Goal: Information Seeking & Learning: Learn about a topic

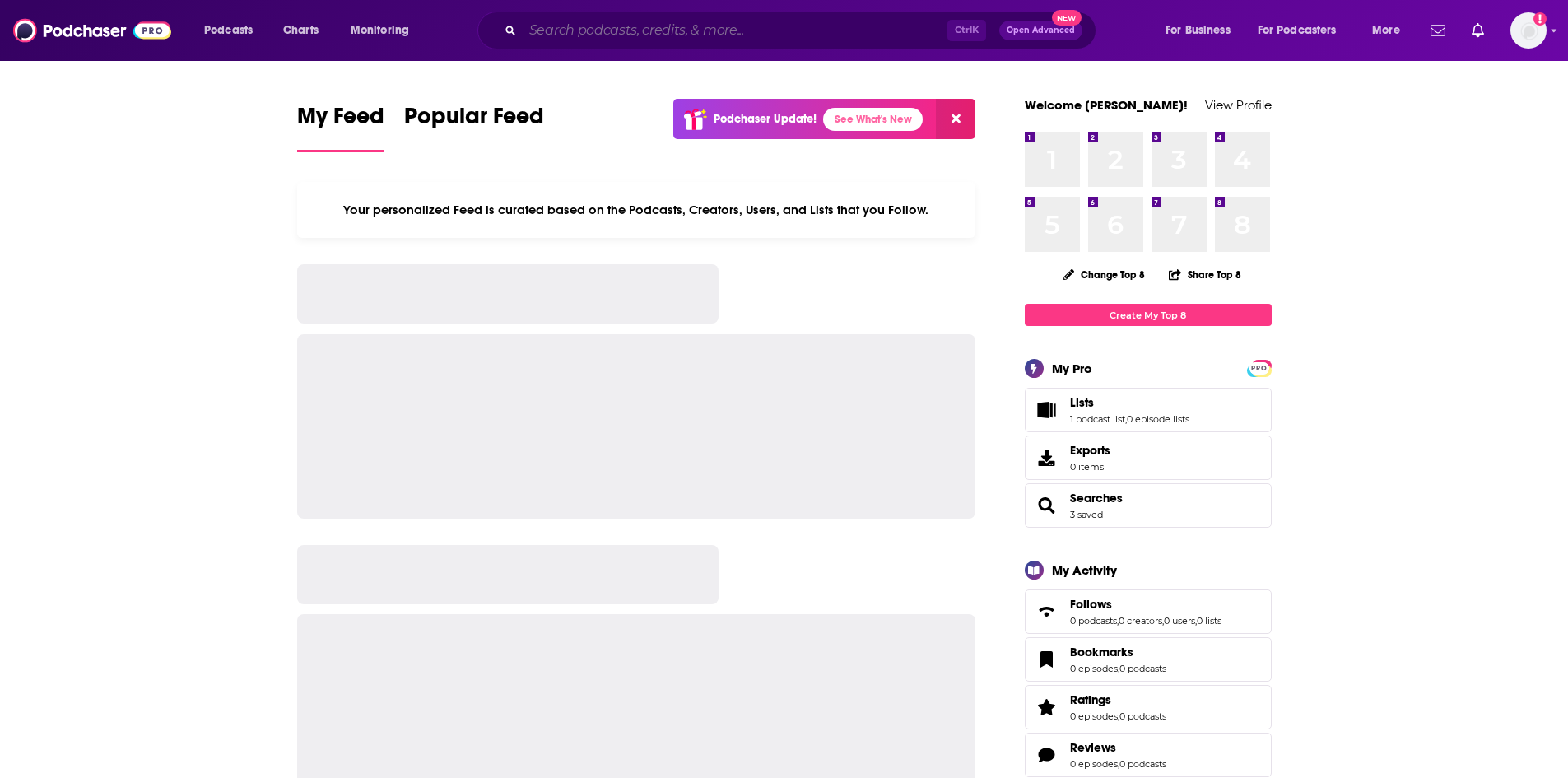
click at [564, 27] on input "Search podcasts, credits, & more..." at bounding box center [734, 30] width 425 height 26
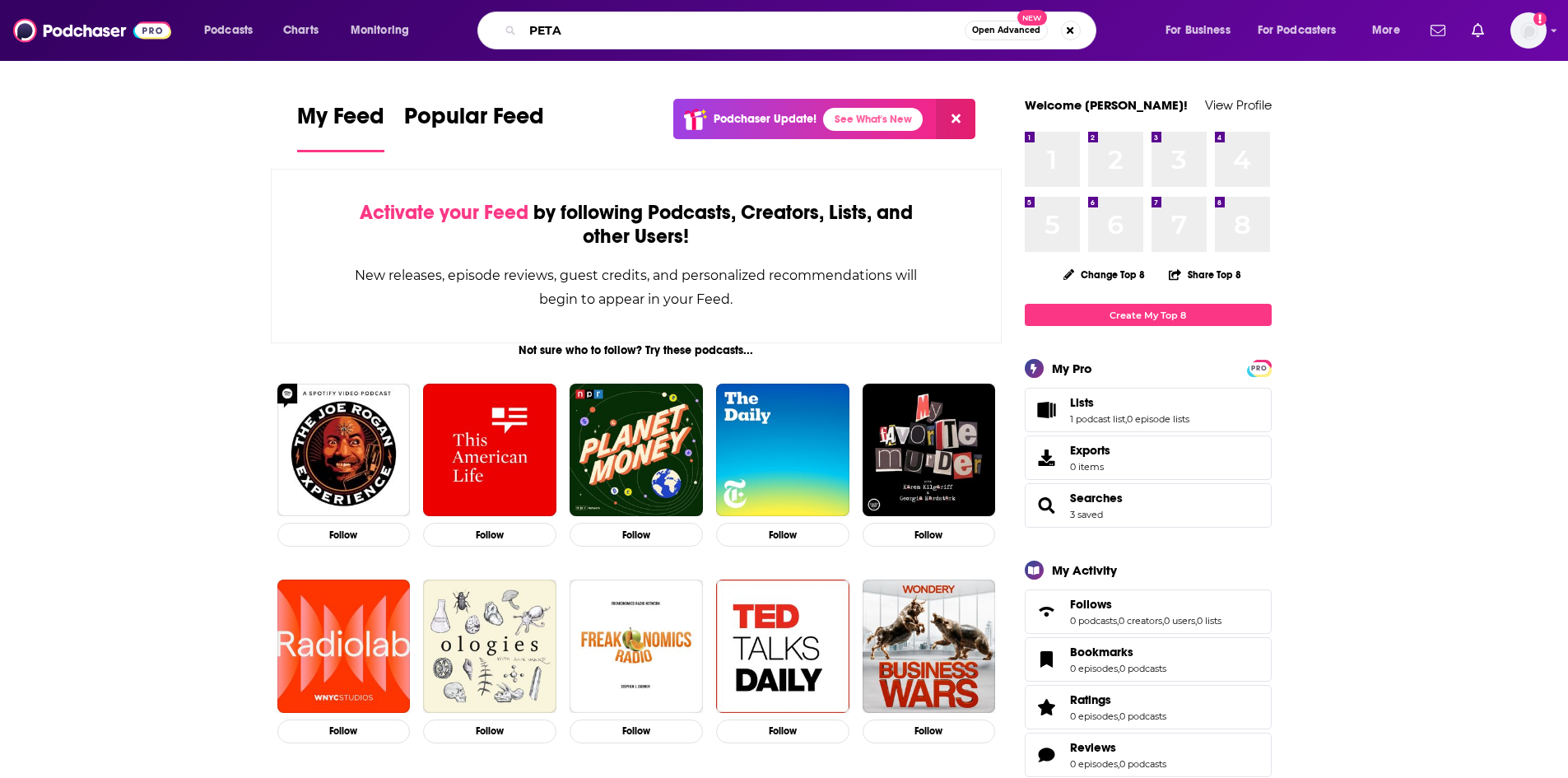
type input "PETA"
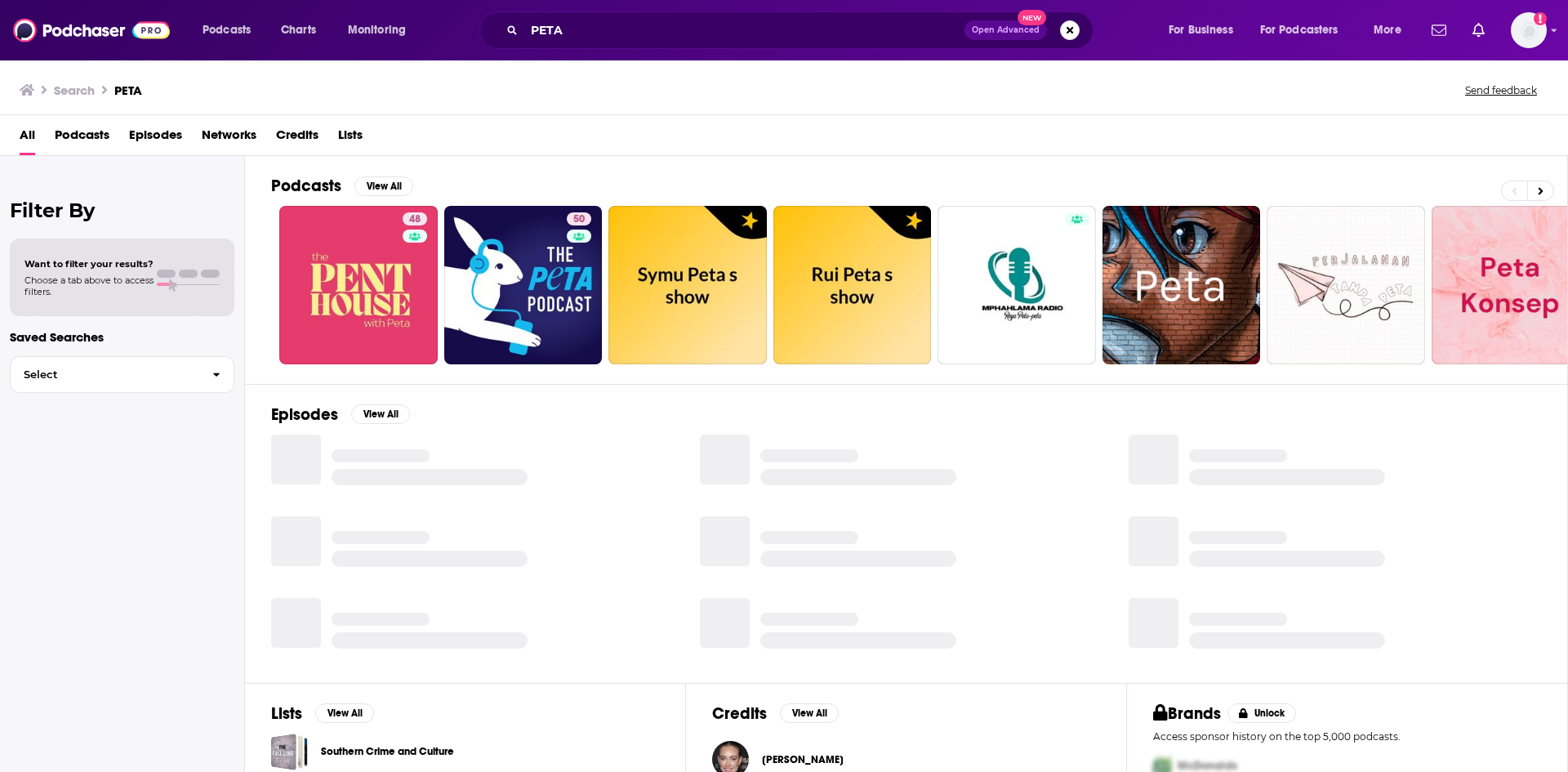
click at [142, 137] on span "Episodes" at bounding box center [155, 138] width 53 height 34
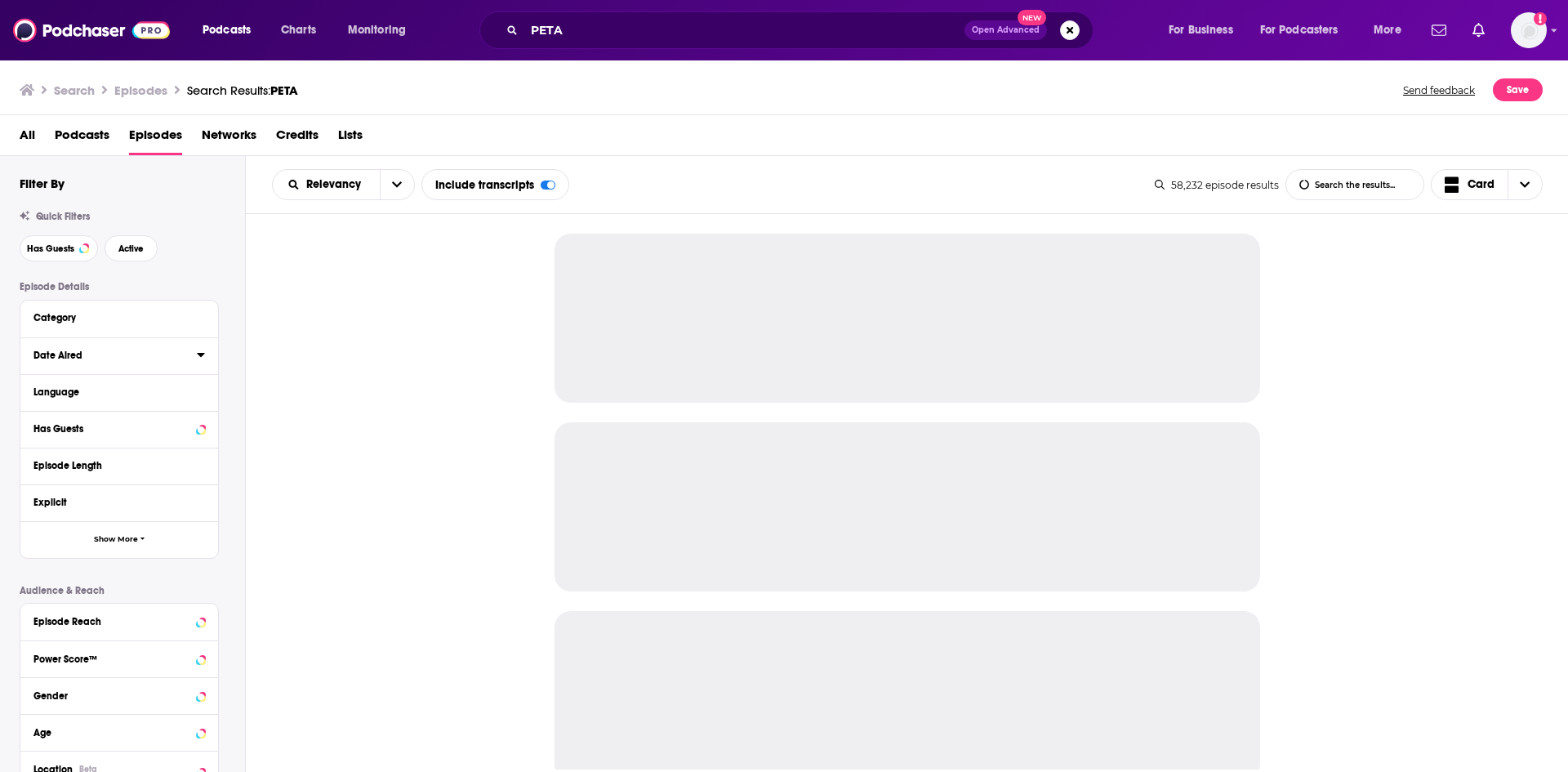
click at [200, 356] on icon at bounding box center [201, 354] width 8 height 13
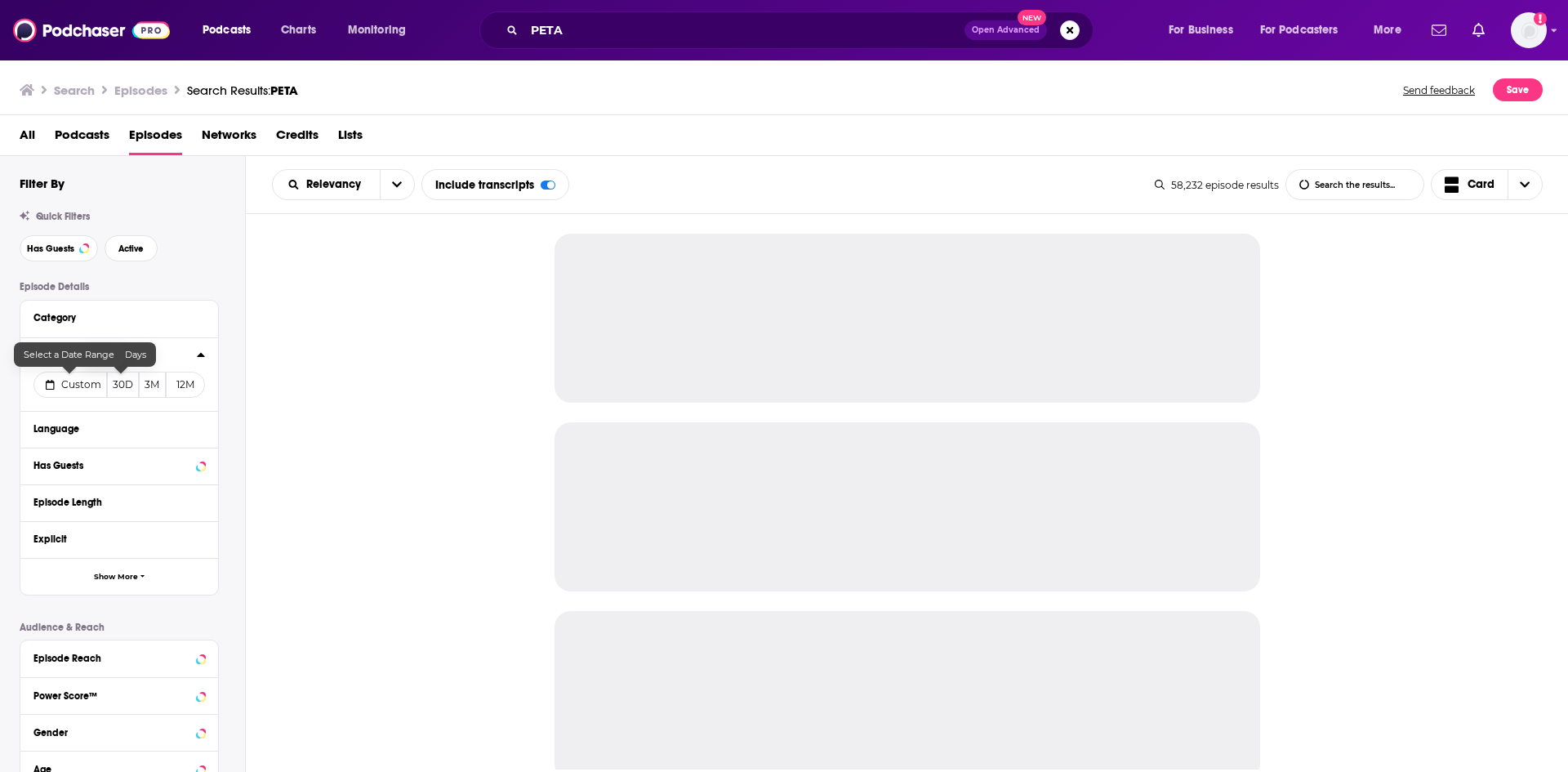
click at [77, 389] on span "Custom" at bounding box center [81, 384] width 40 height 12
select select "9"
select select "2025"
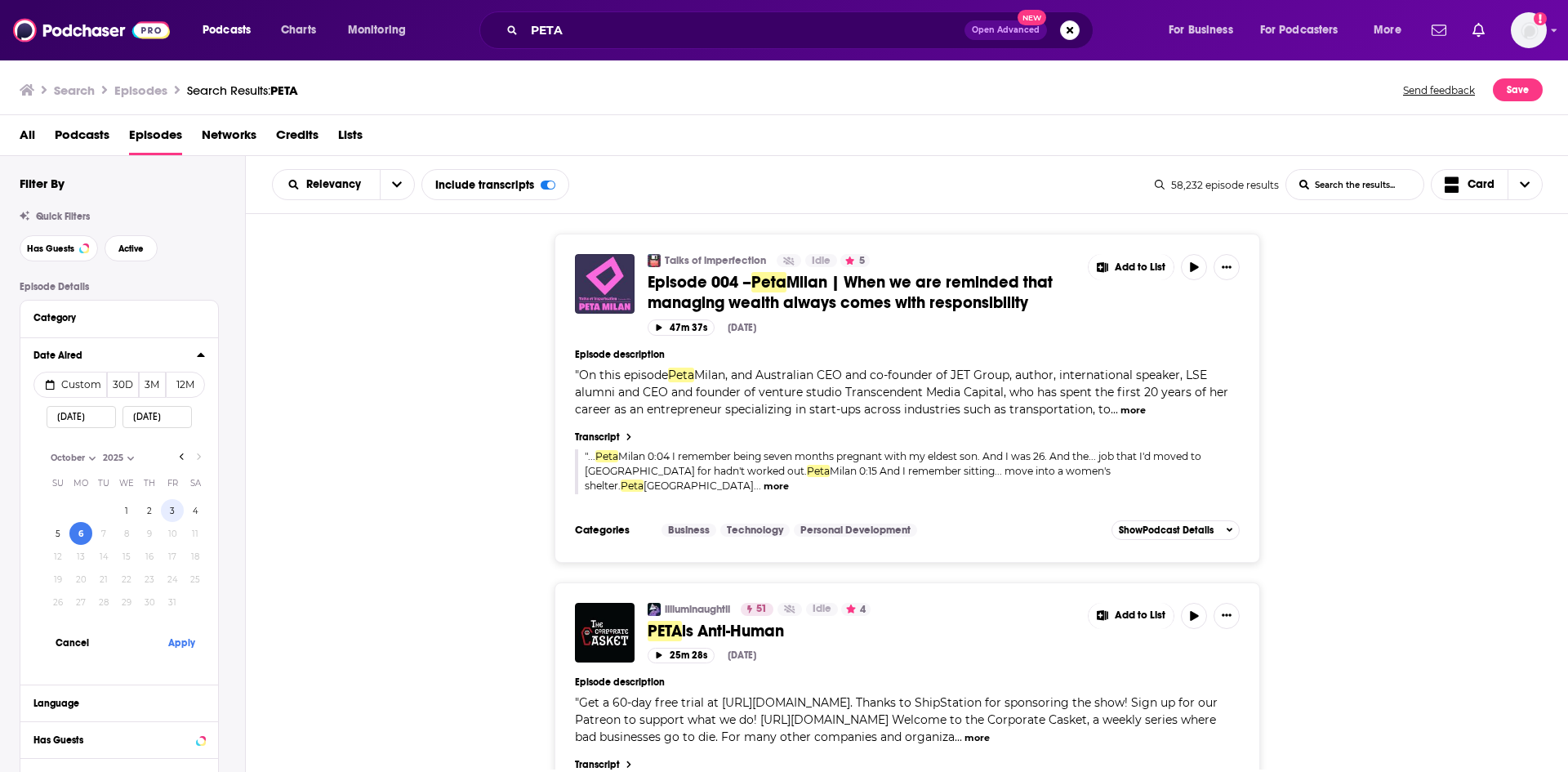
click at [173, 507] on button "3" at bounding box center [172, 510] width 23 height 23
type input "10/03/2025"
click at [182, 648] on button "Apply" at bounding box center [181, 642] width 49 height 30
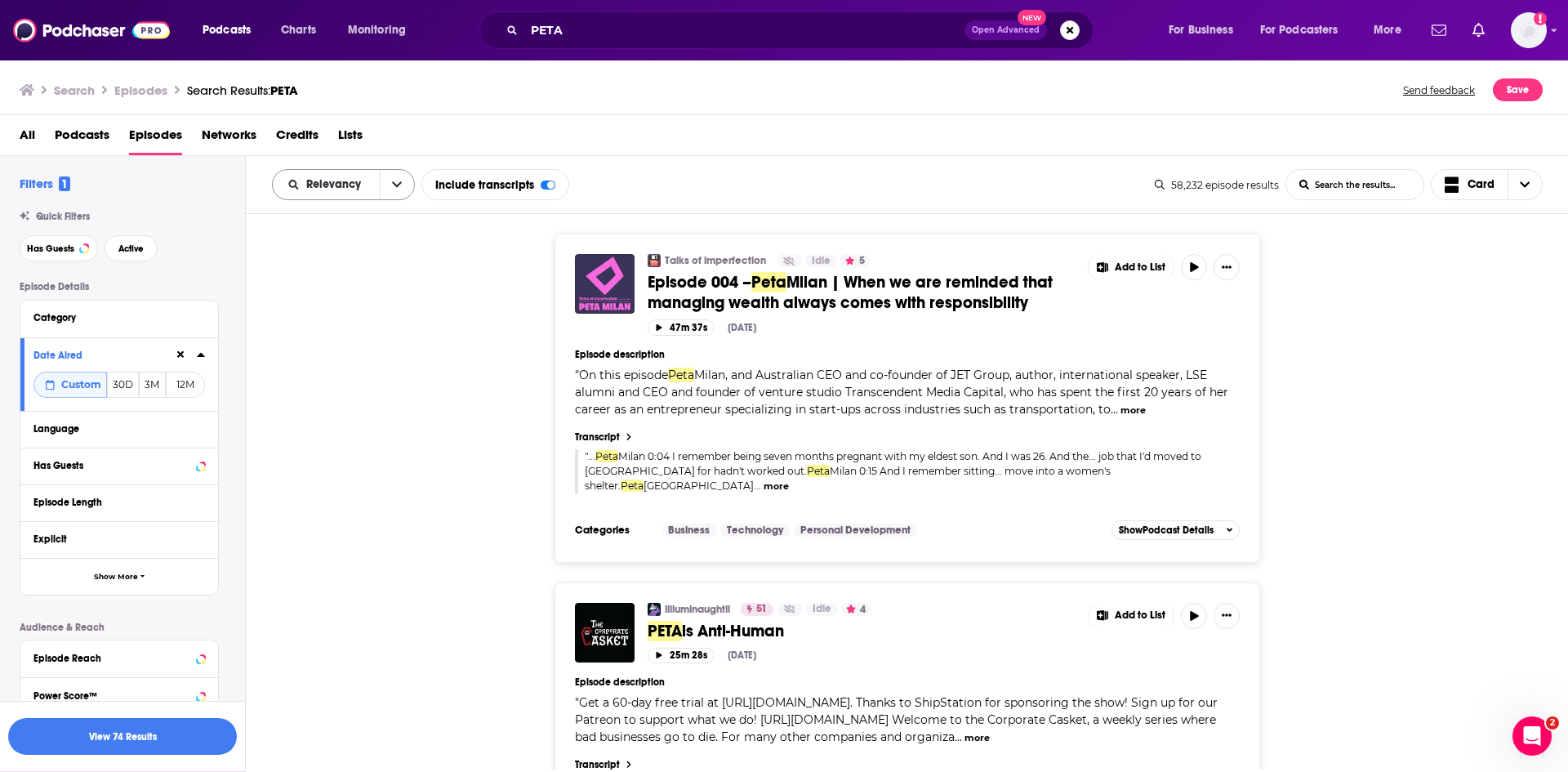
click at [398, 185] on icon "open menu" at bounding box center [397, 185] width 10 height 5
click at [344, 319] on span "Power Score" at bounding box center [353, 324] width 97 height 9
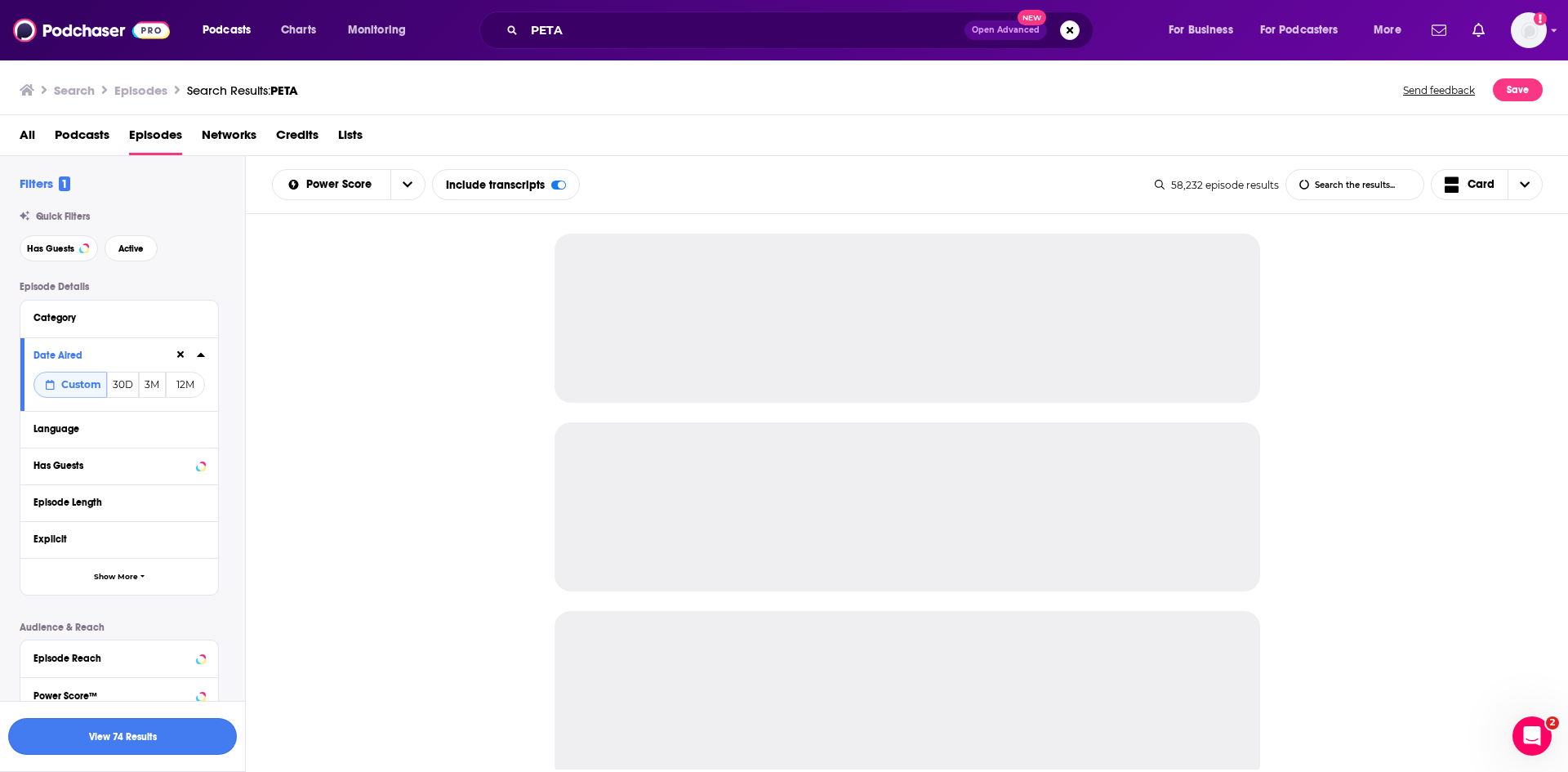
click at [161, 736] on button "View 74 Results" at bounding box center [122, 736] width 229 height 36
click at [200, 426] on icon at bounding box center [201, 429] width 8 height 13
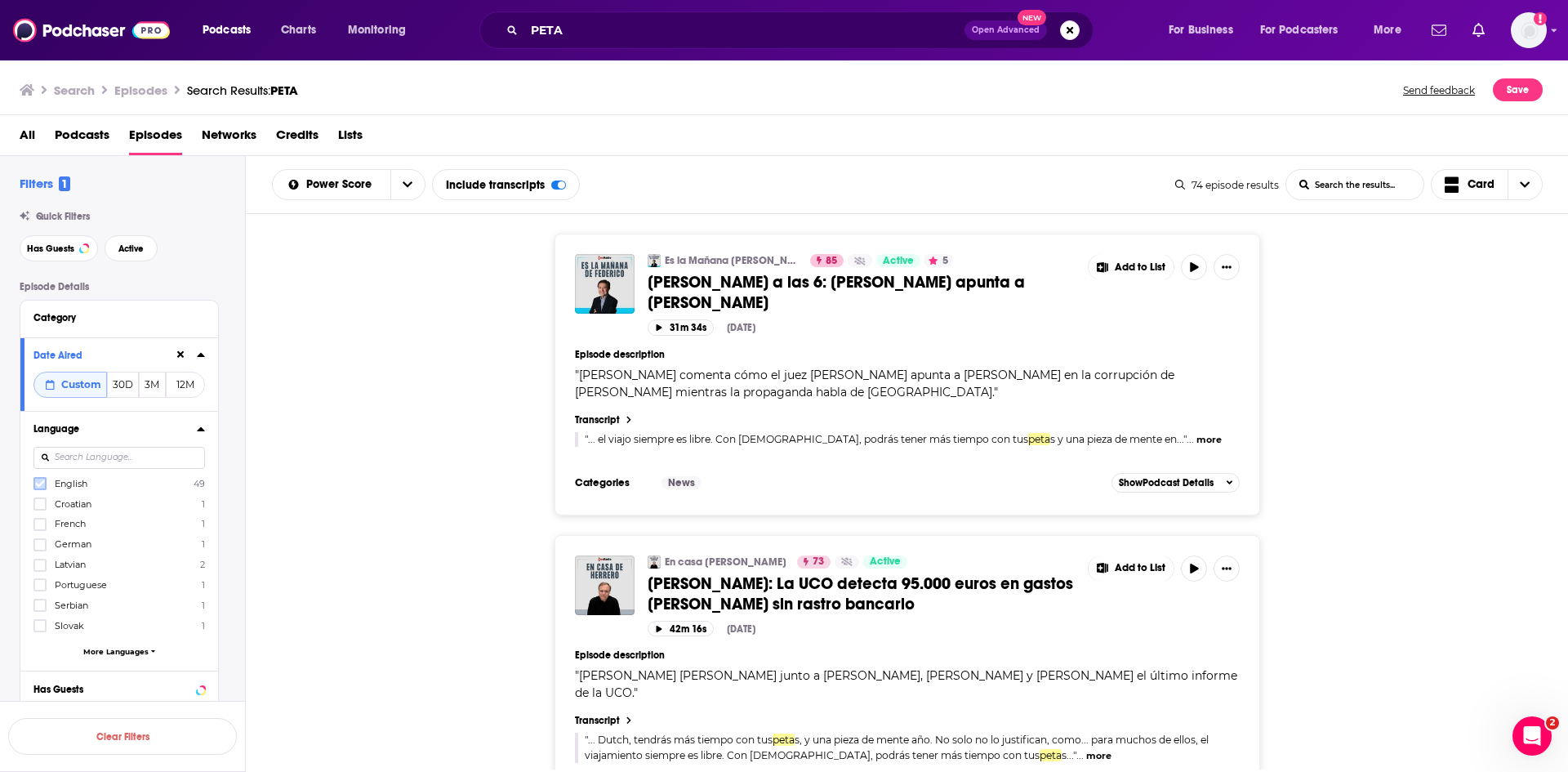
click at [37, 482] on icon at bounding box center [40, 483] width 10 height 10
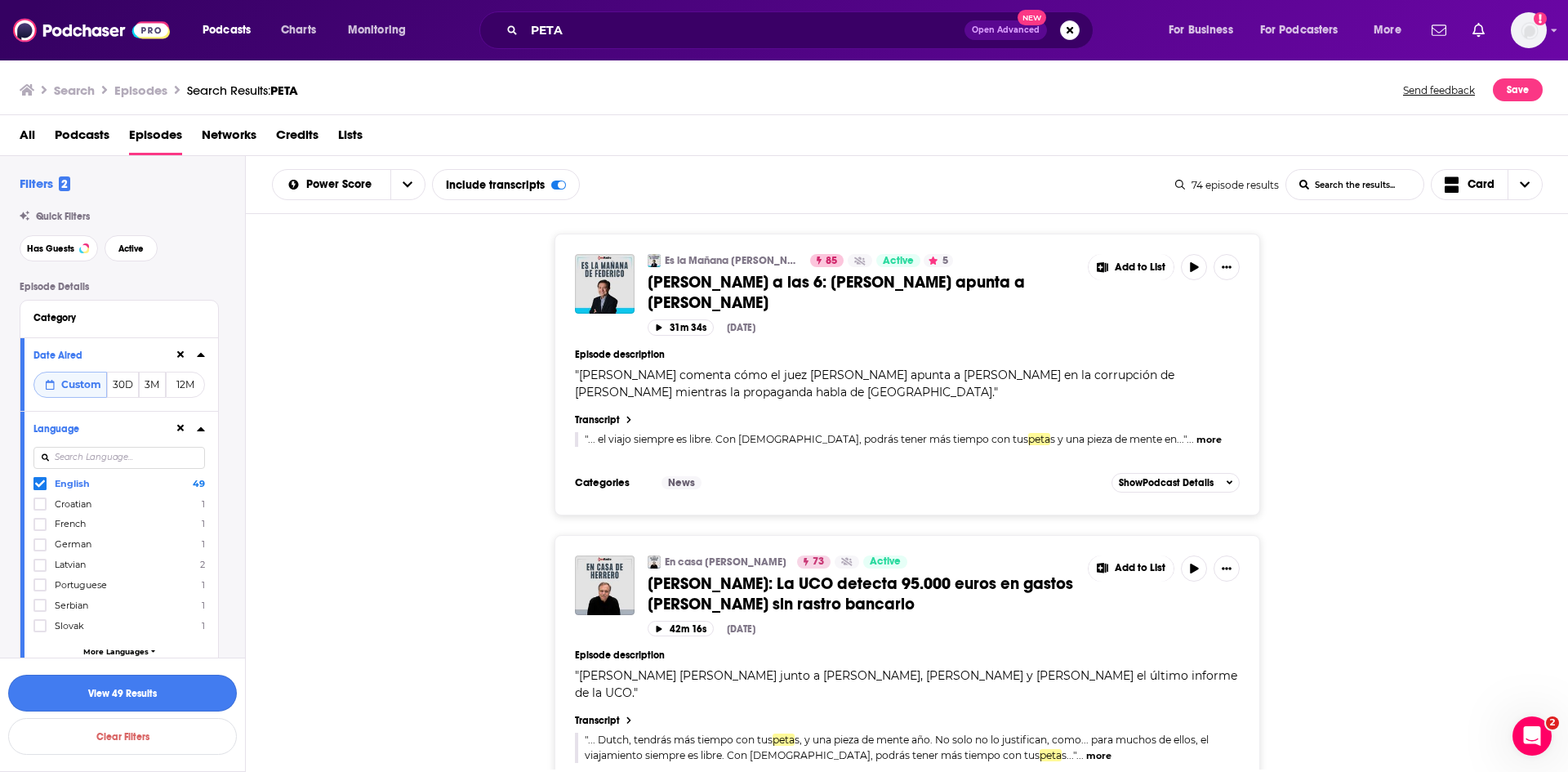
click at [197, 699] on button "View 49 Results" at bounding box center [122, 692] width 229 height 36
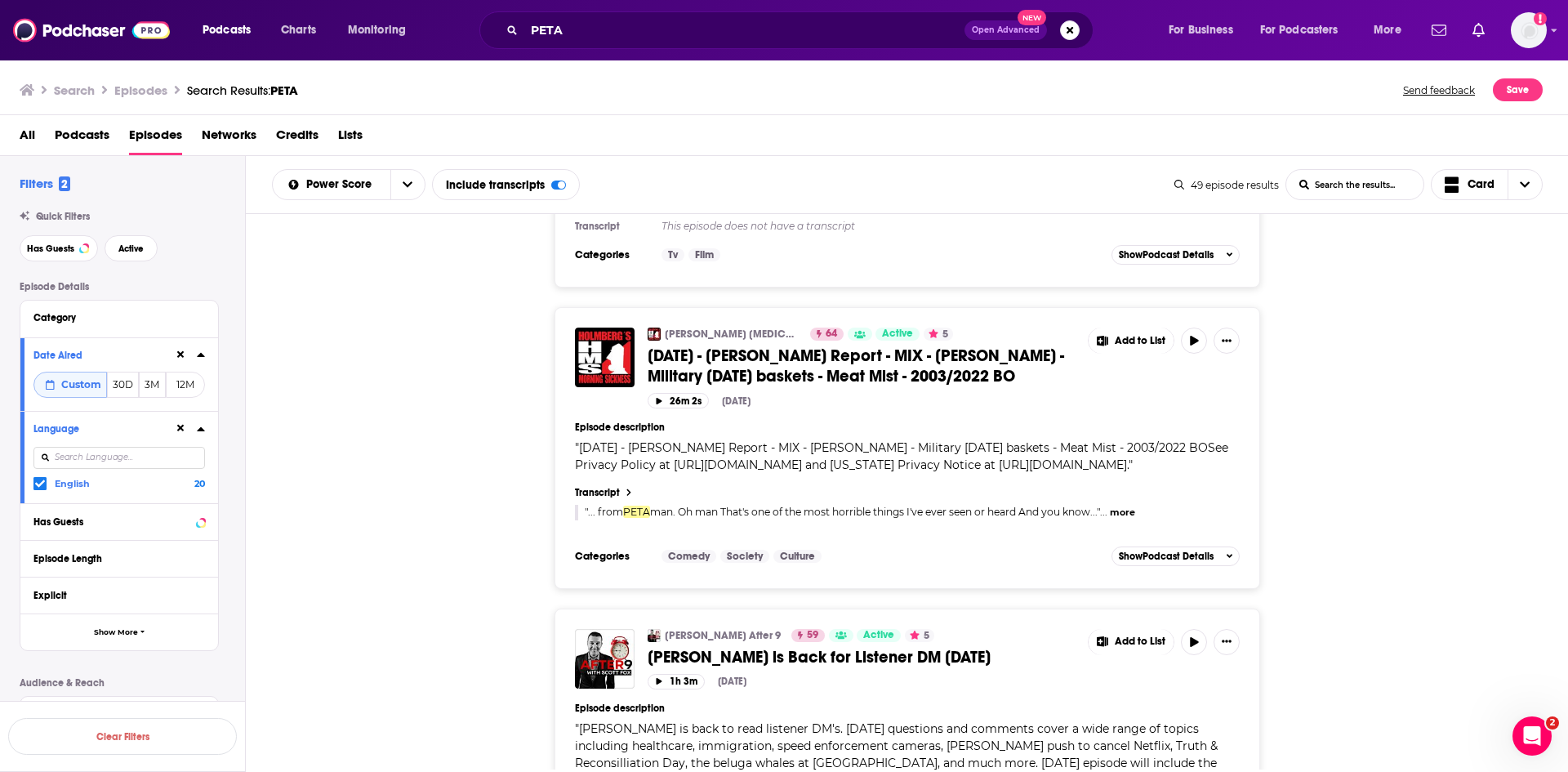
scroll to position [1797, 0]
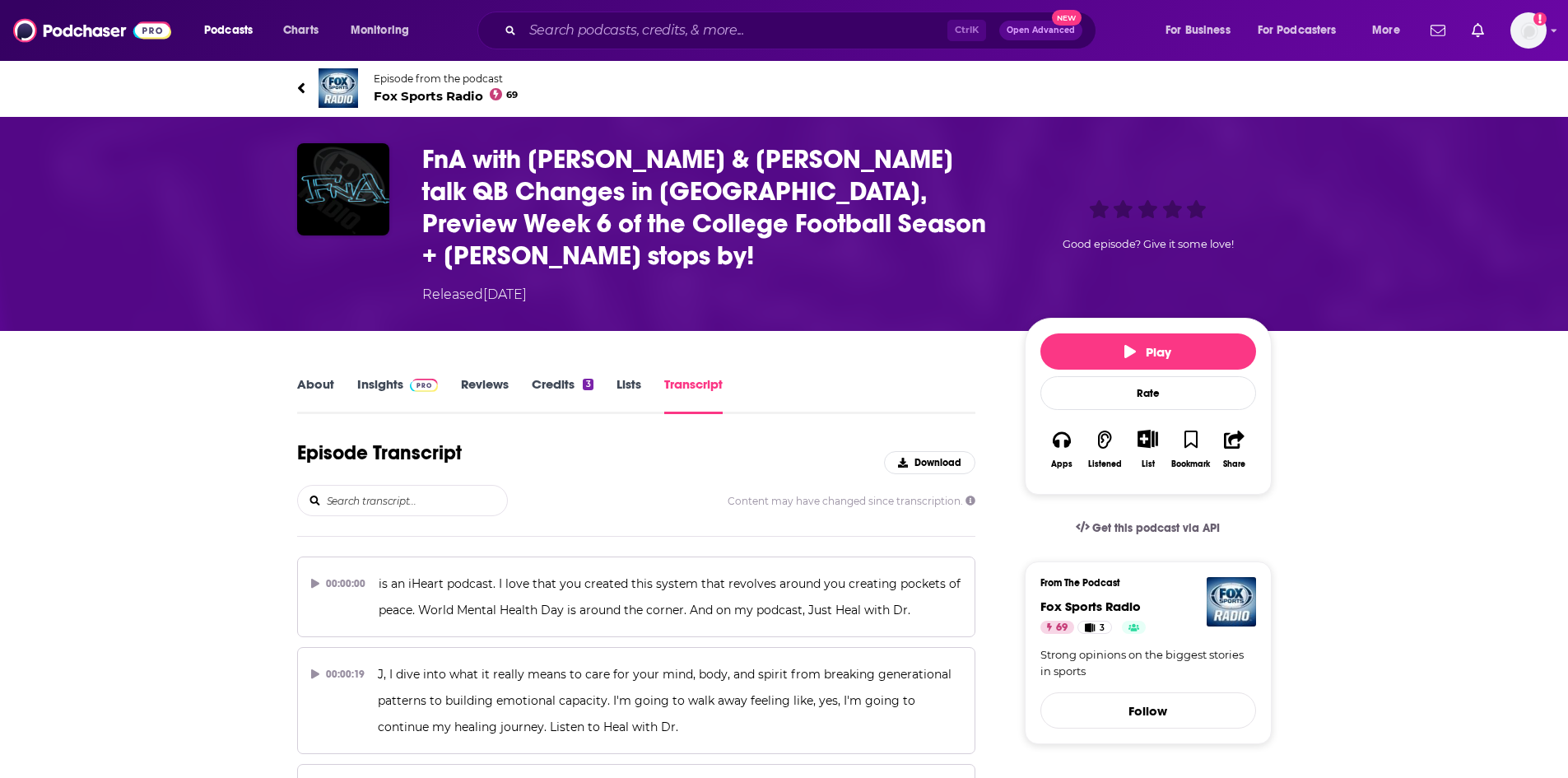
scroll to position [20926, 0]
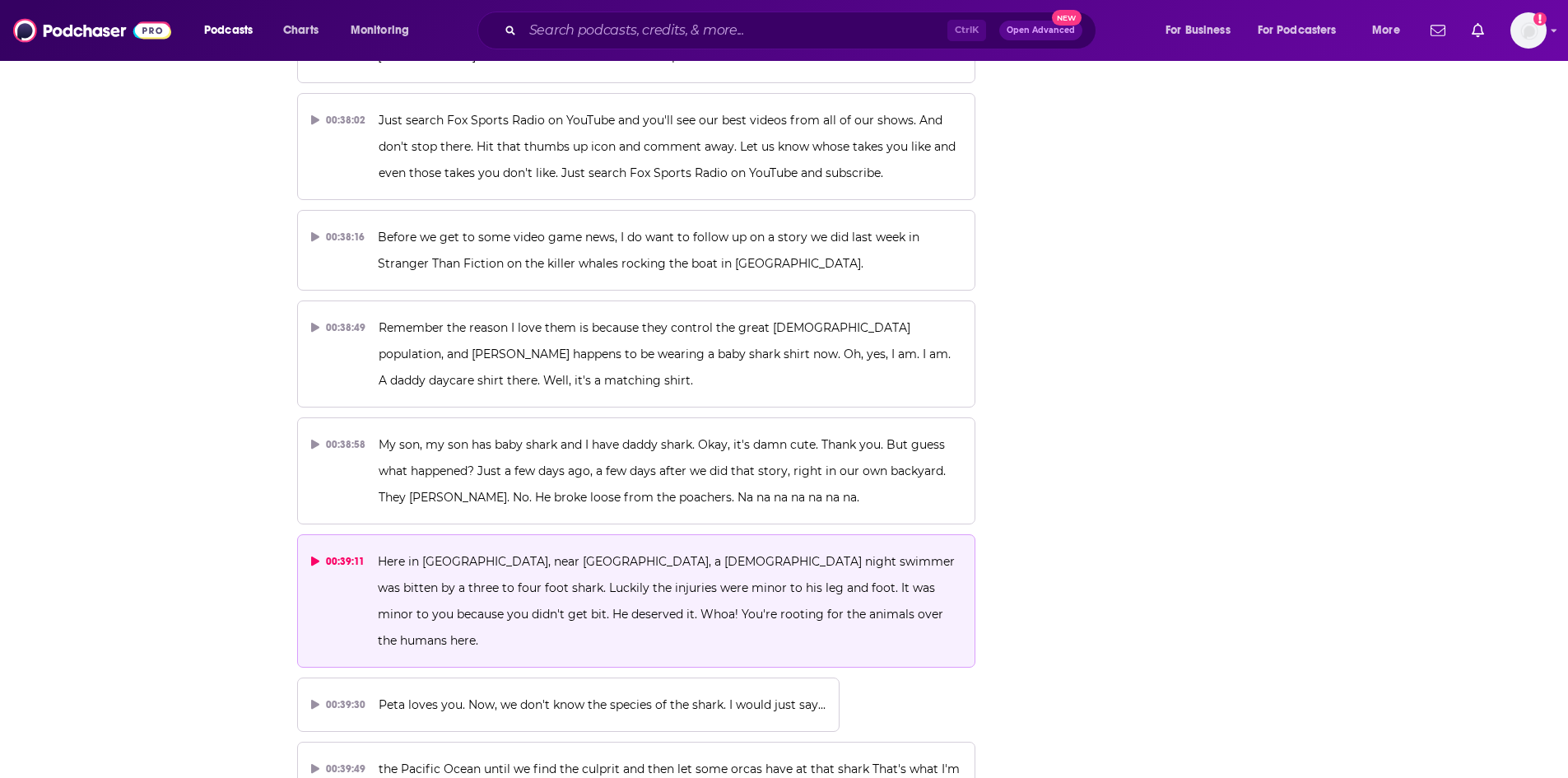
click at [646, 554] on span "Here in LA, near Catalina Island, a 54 year old night swimmer was bitten by a t…" at bounding box center [667, 600] width 581 height 94
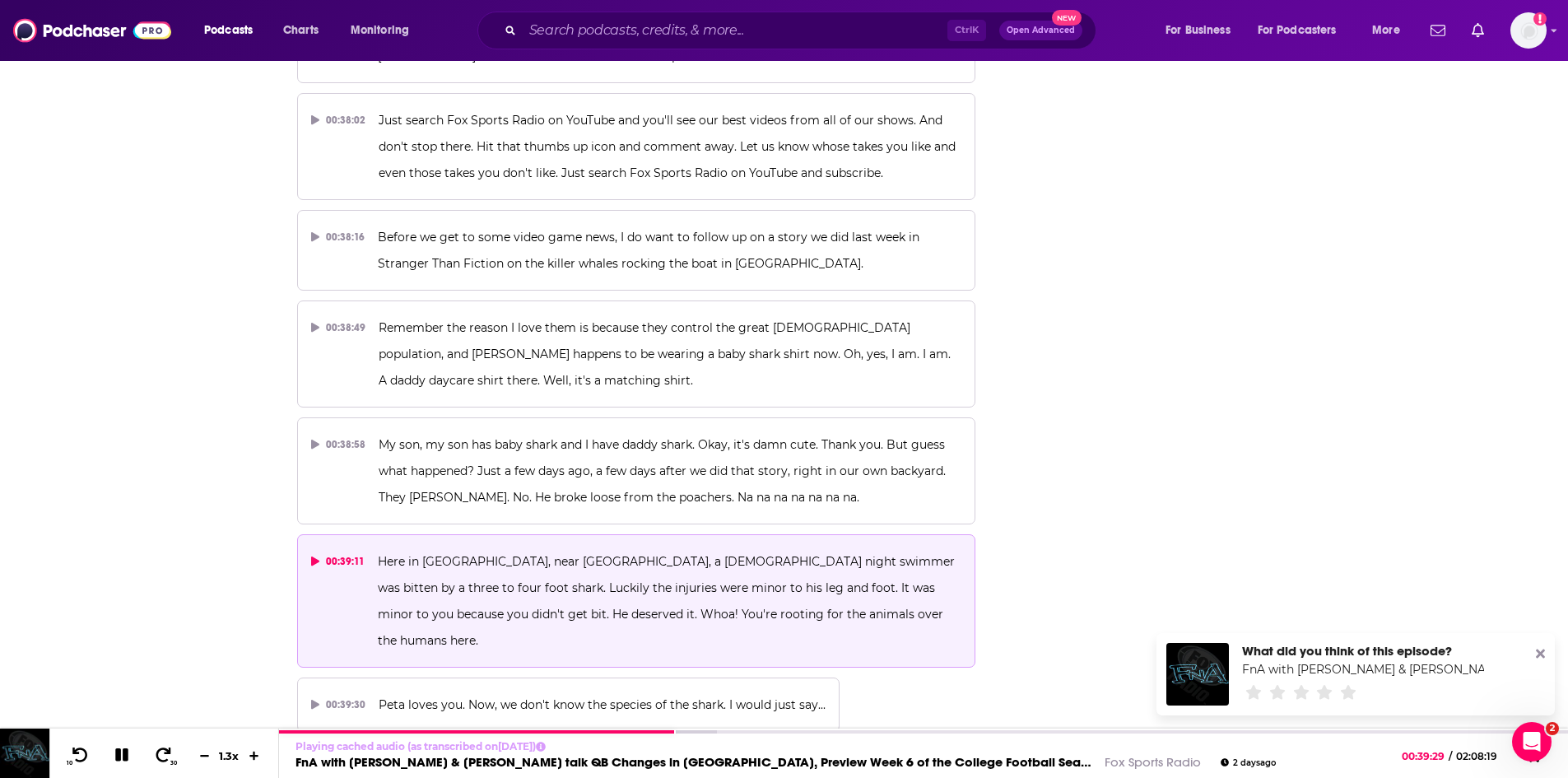
scroll to position [0, 0]
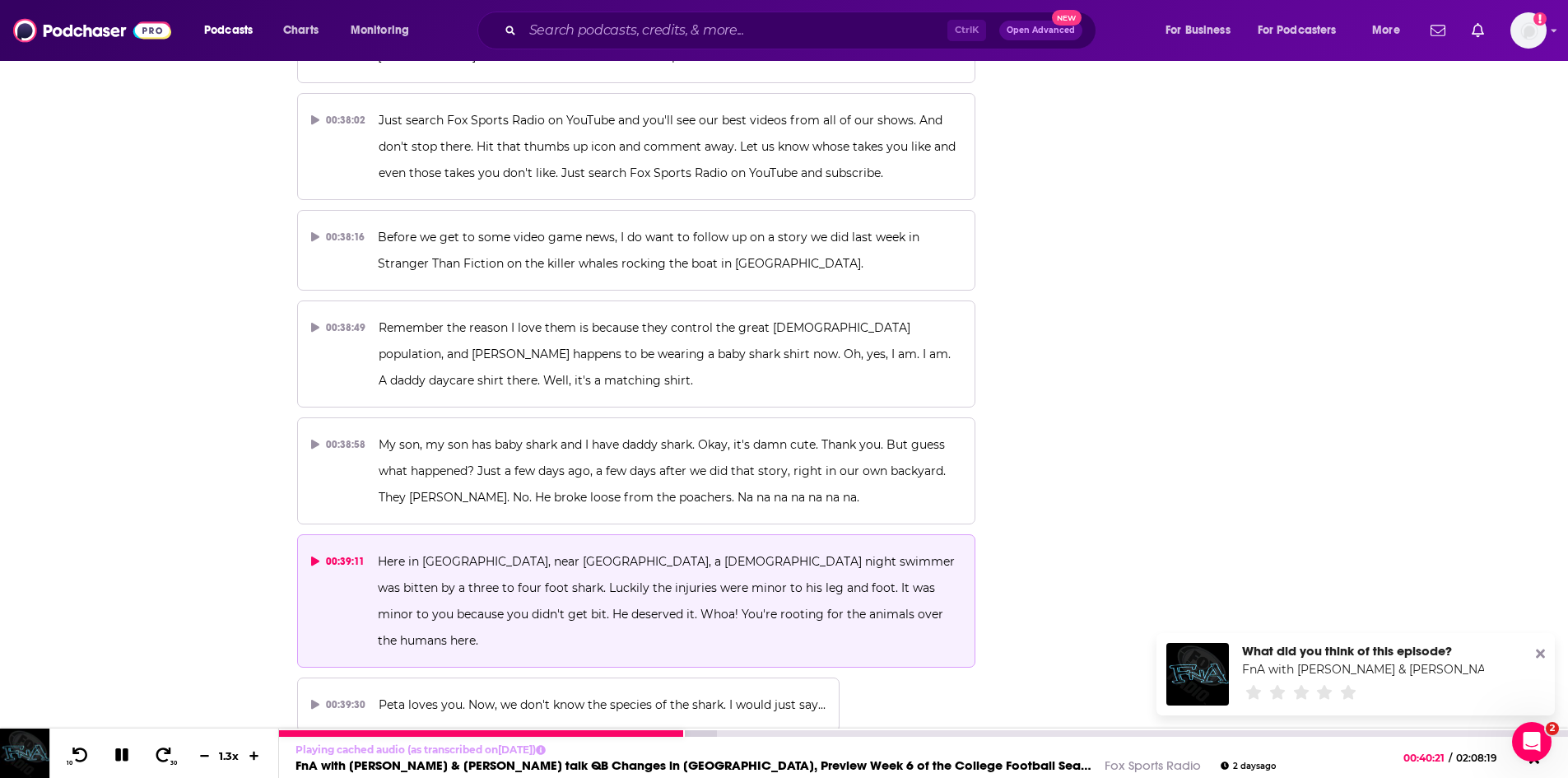
click at [123, 757] on icon at bounding box center [122, 755] width 13 height 13
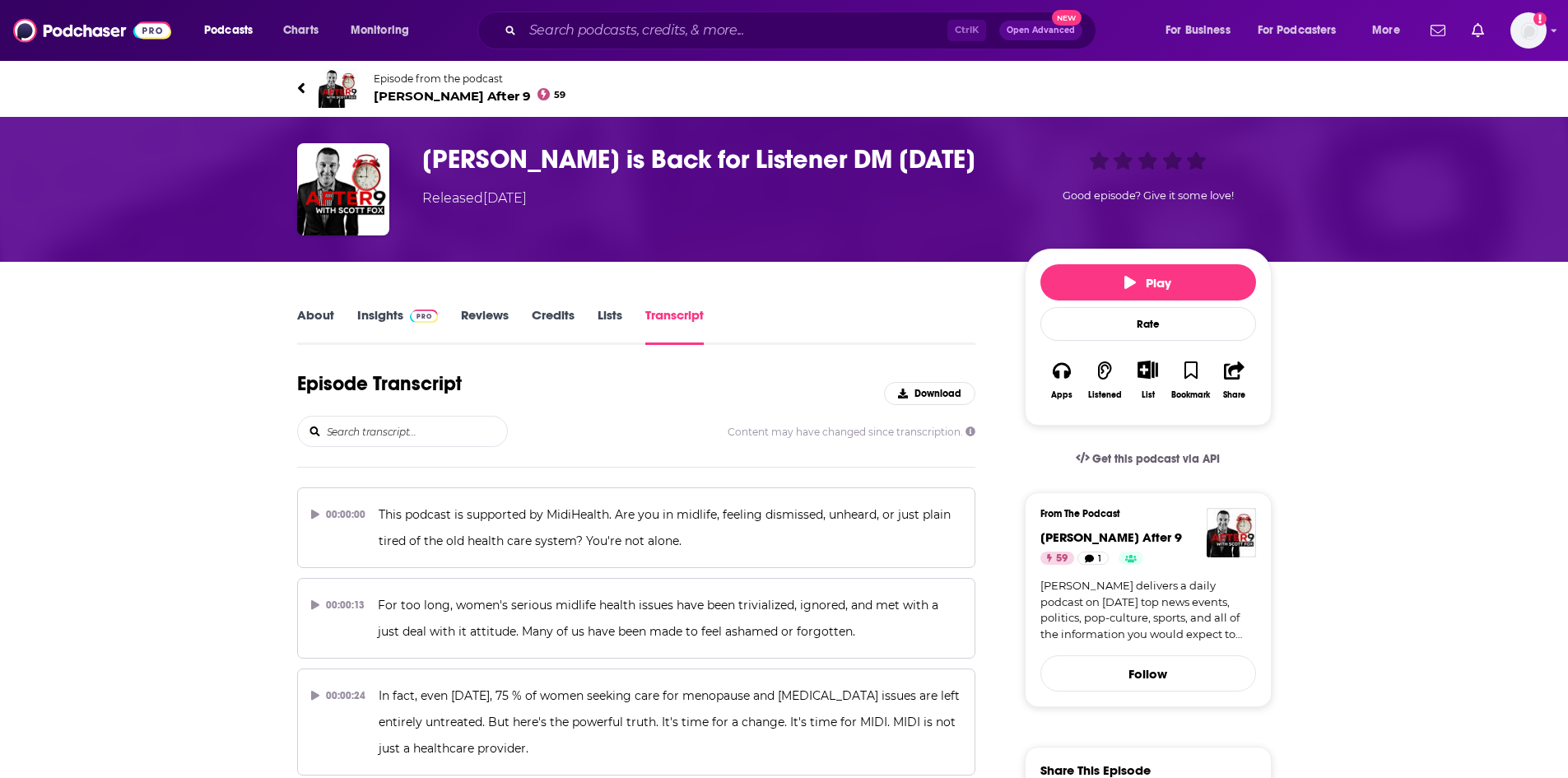
scroll to position [6249, 0]
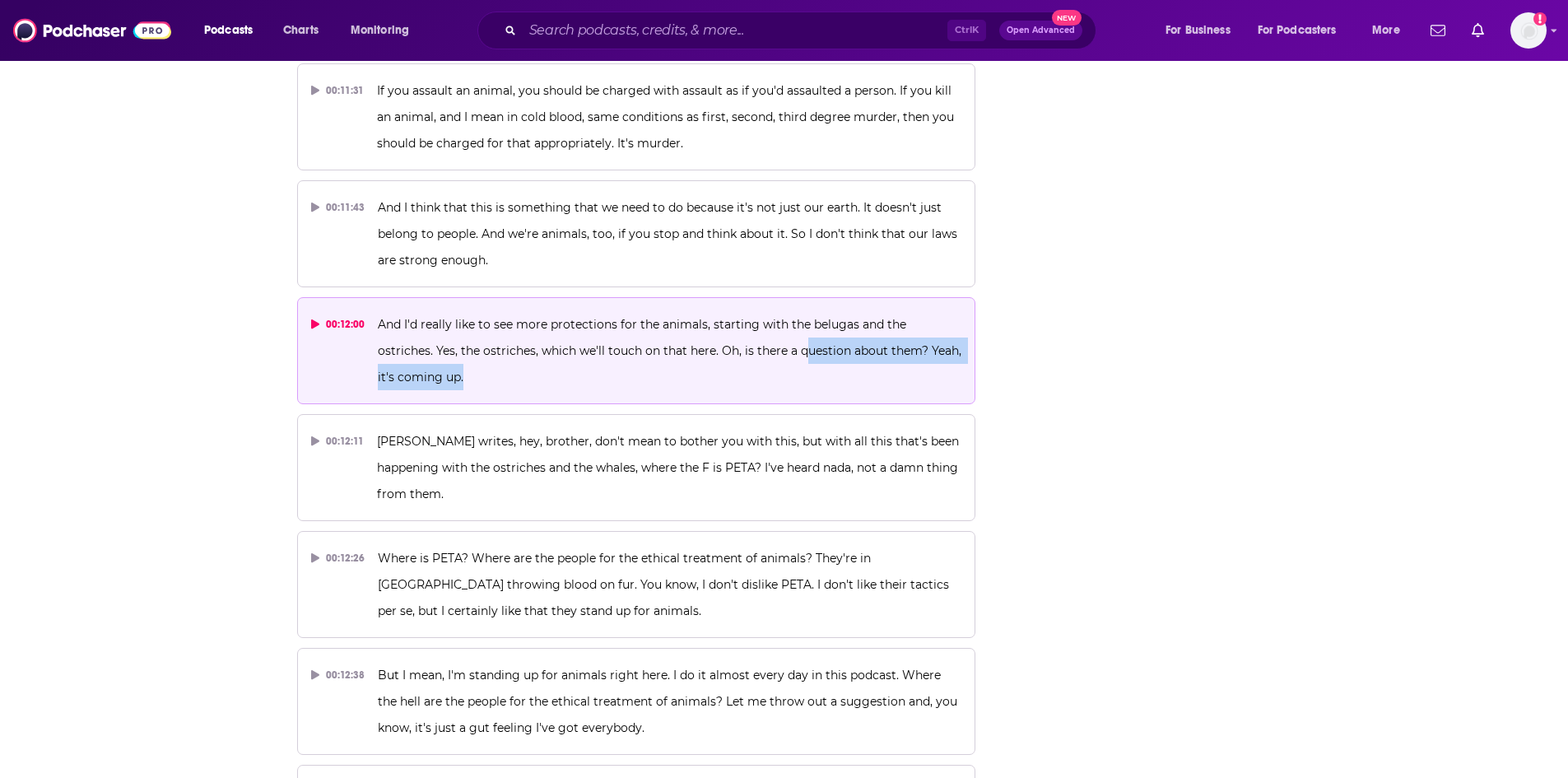
click at [743, 311] on p "And I'd really like to see more protections for the animals, starting with the …" at bounding box center [669, 351] width 584 height 79
click at [674, 311] on p "And I'd really like to see more protections for the animals, starting with the …" at bounding box center [669, 351] width 584 height 79
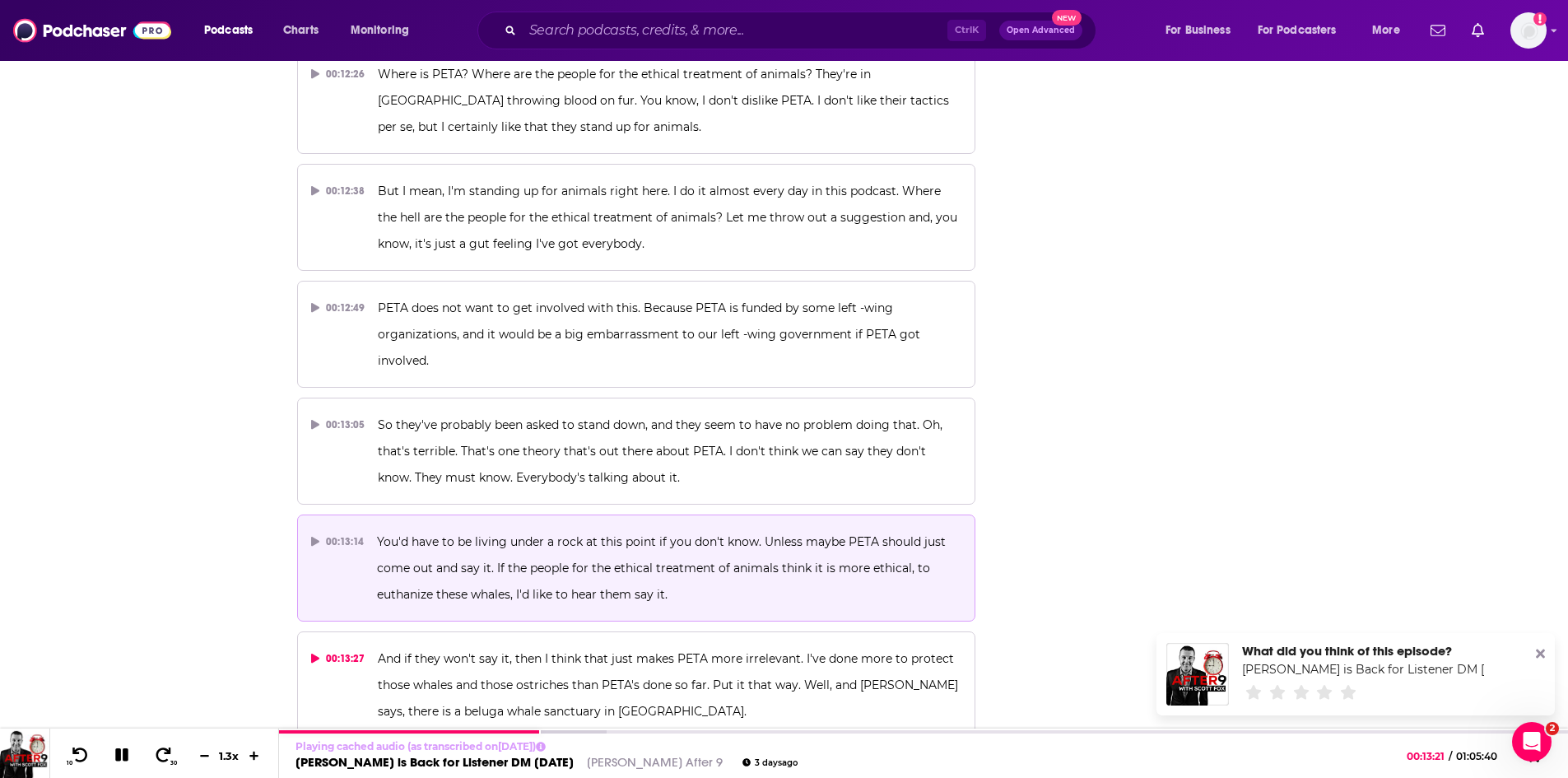
scroll to position [6743, 0]
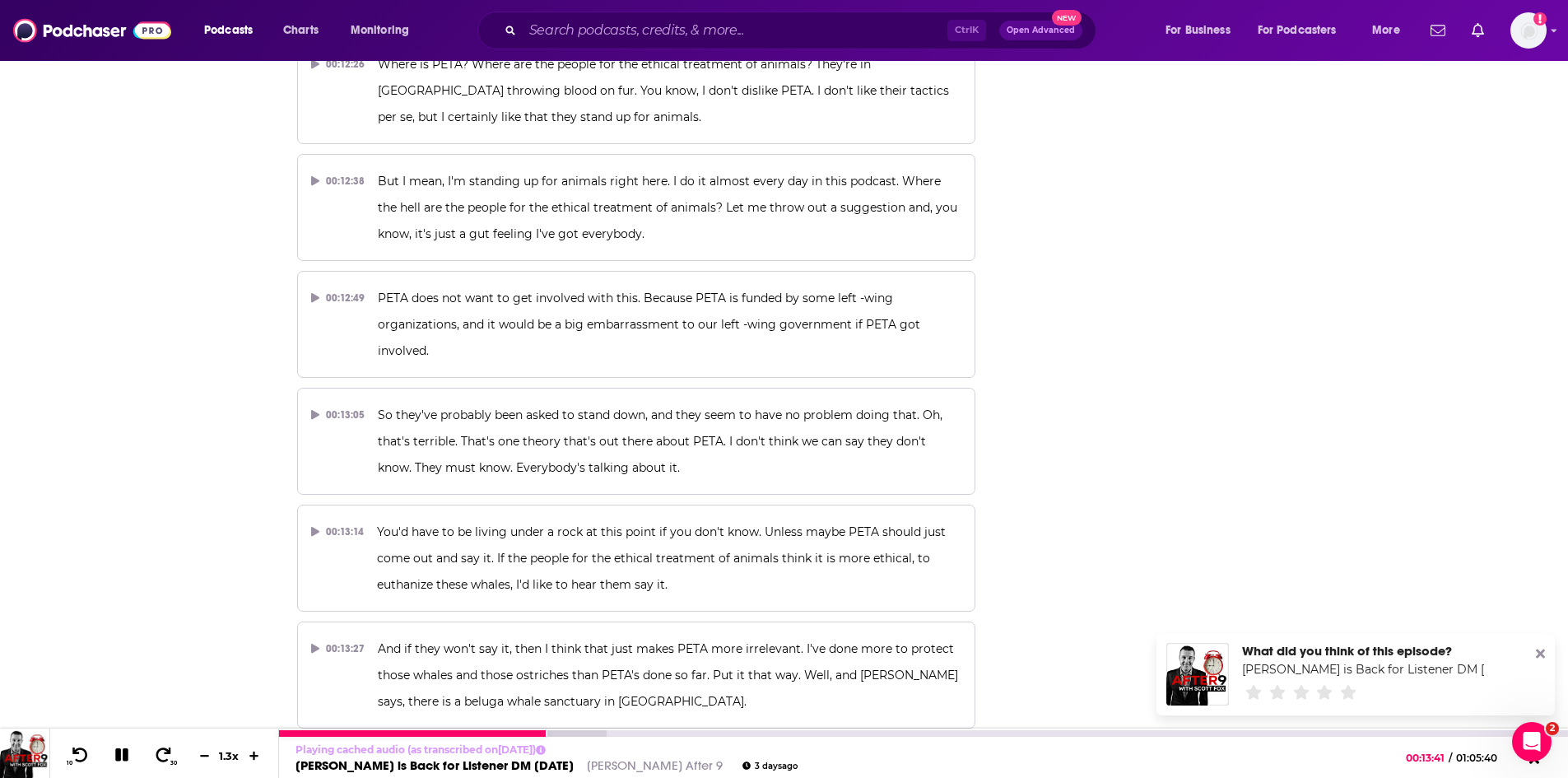
click at [122, 763] on button at bounding box center [123, 756] width 29 height 21
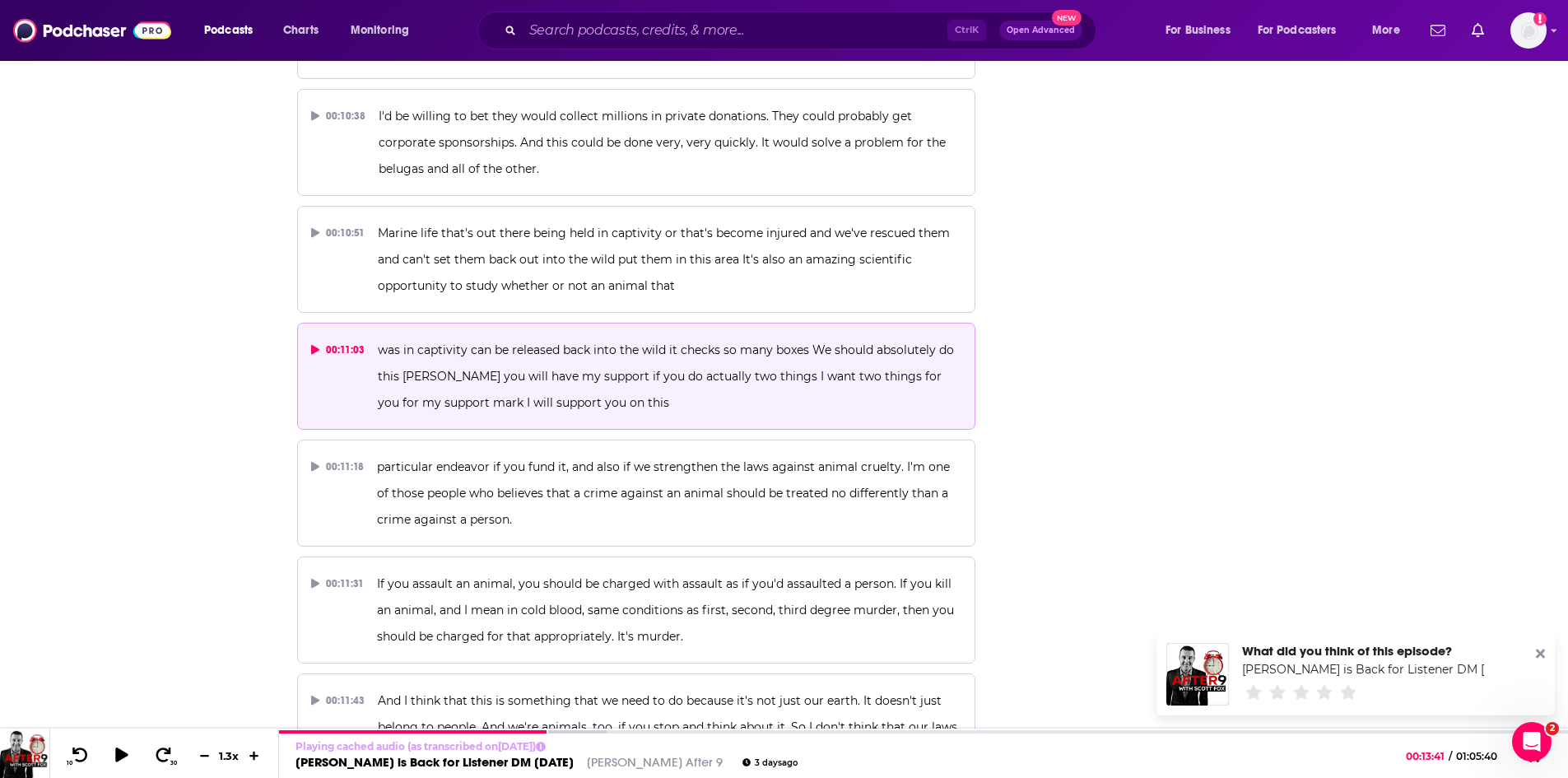
scroll to position [5755, 0]
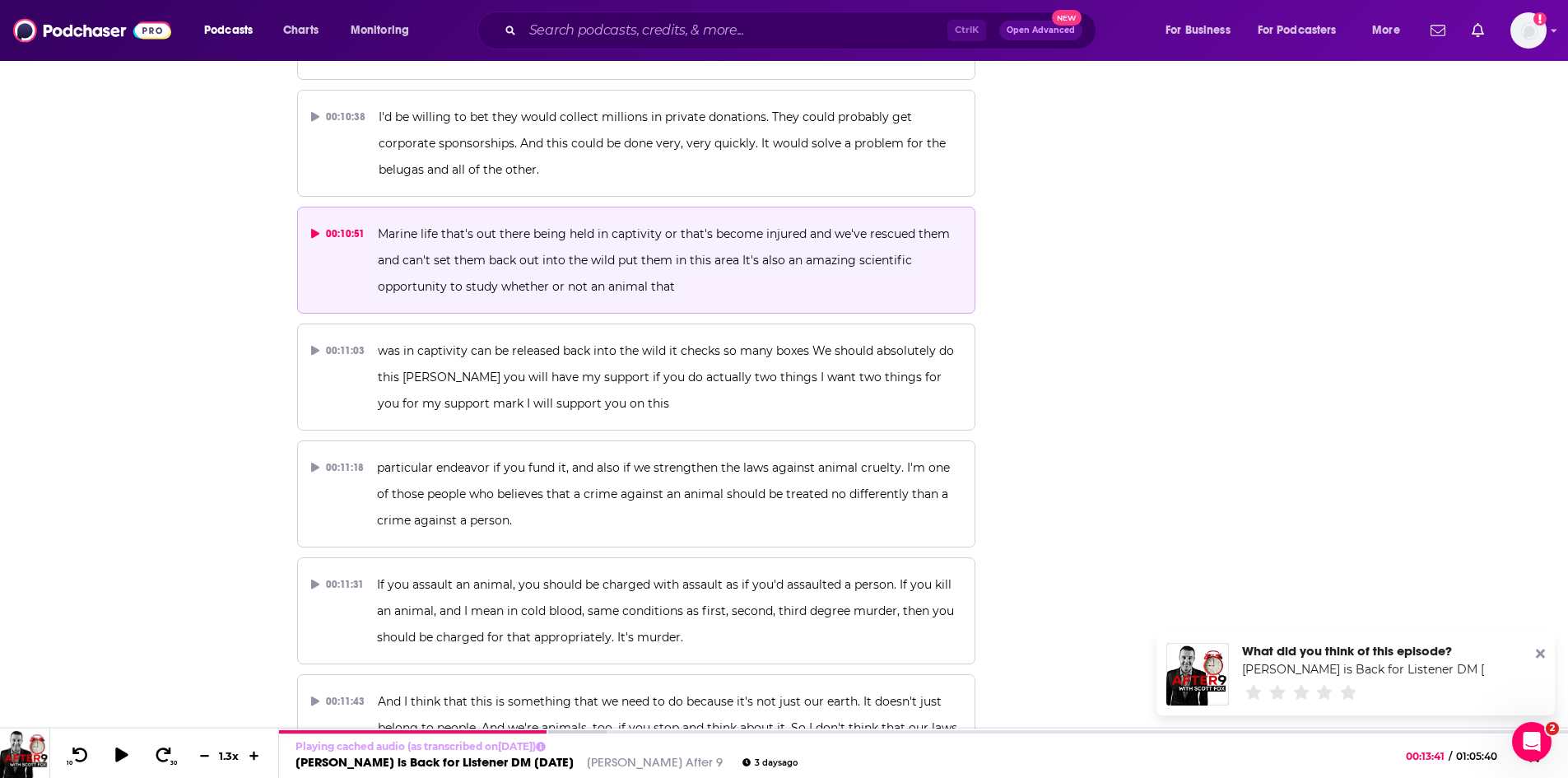
click at [598, 226] on span "Marine life that's out there being held in captivity or that's become injured a…" at bounding box center [665, 259] width 575 height 67
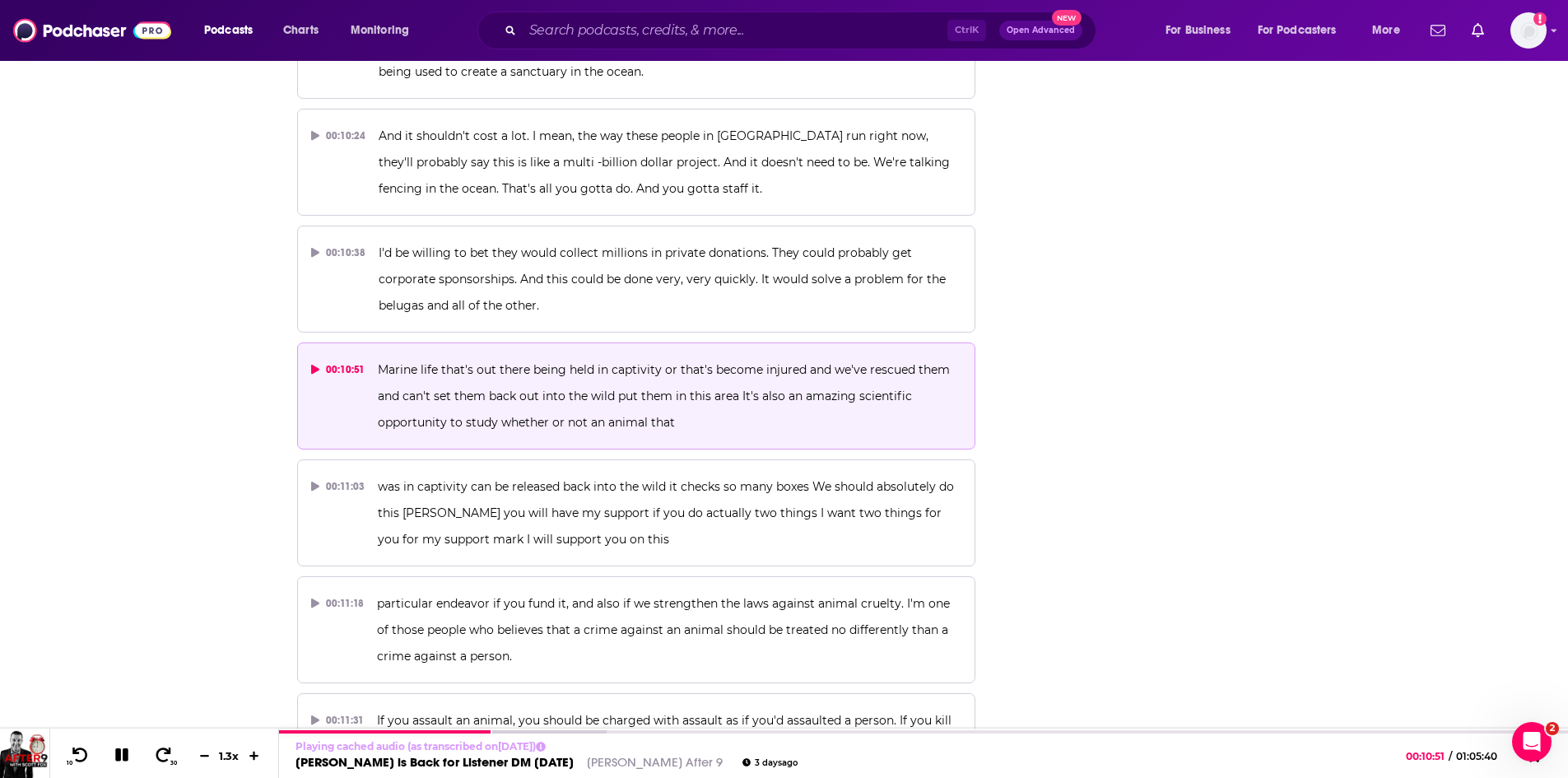
scroll to position [5591, 0]
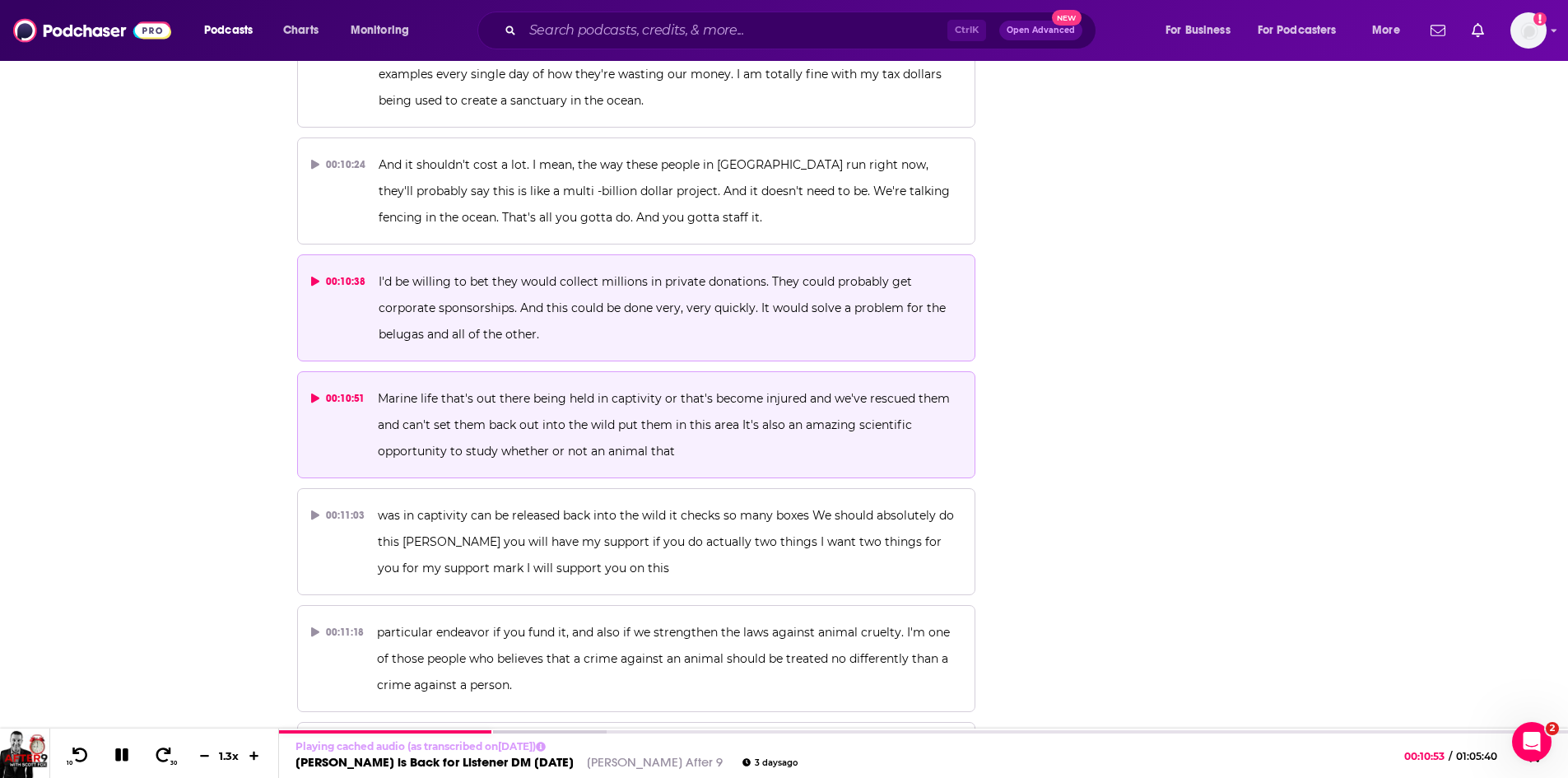
click at [559, 274] on span "I'd be willing to bet they would collect millions in private donations. They co…" at bounding box center [664, 307] width 571 height 67
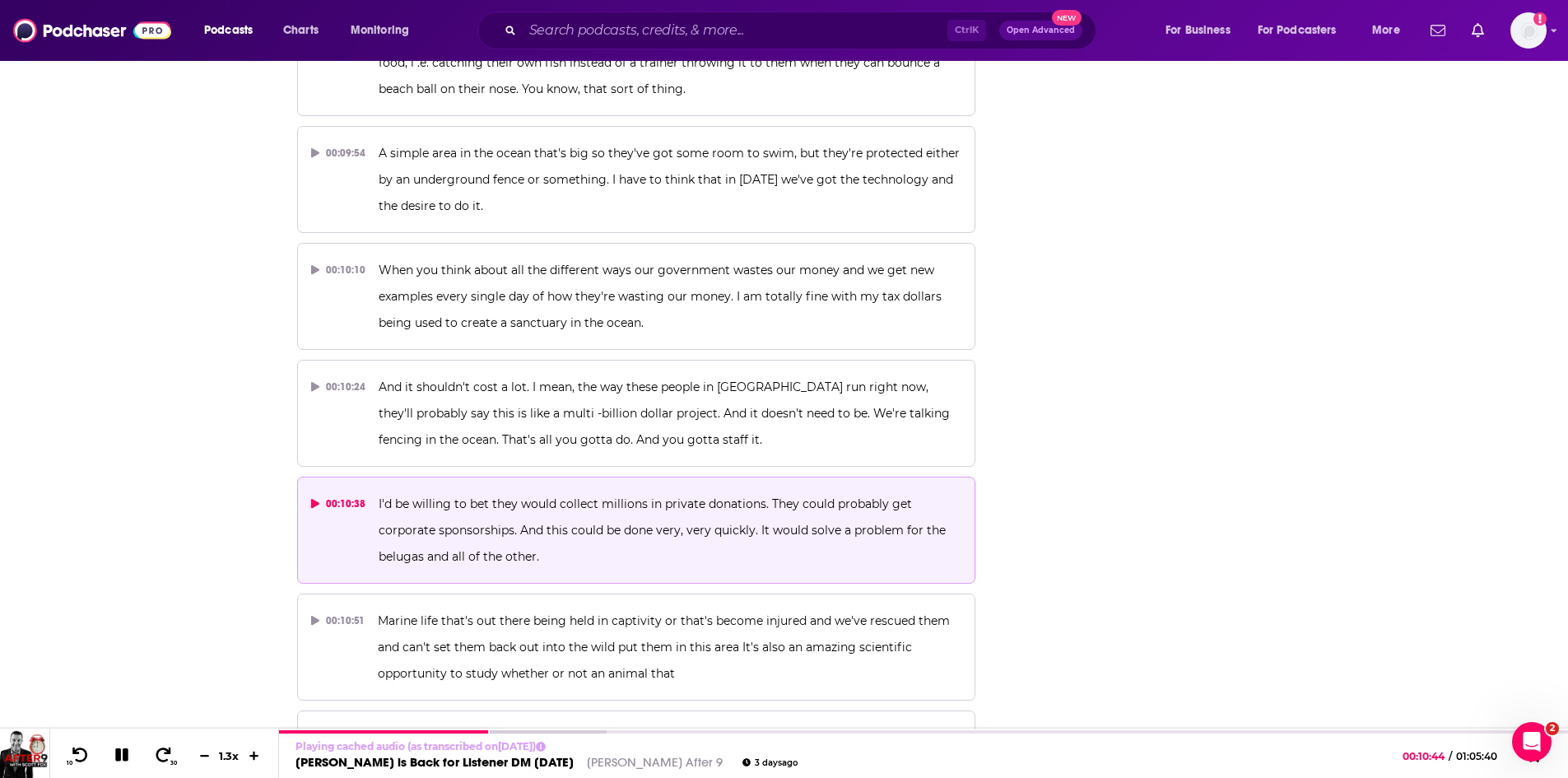
scroll to position [5344, 0]
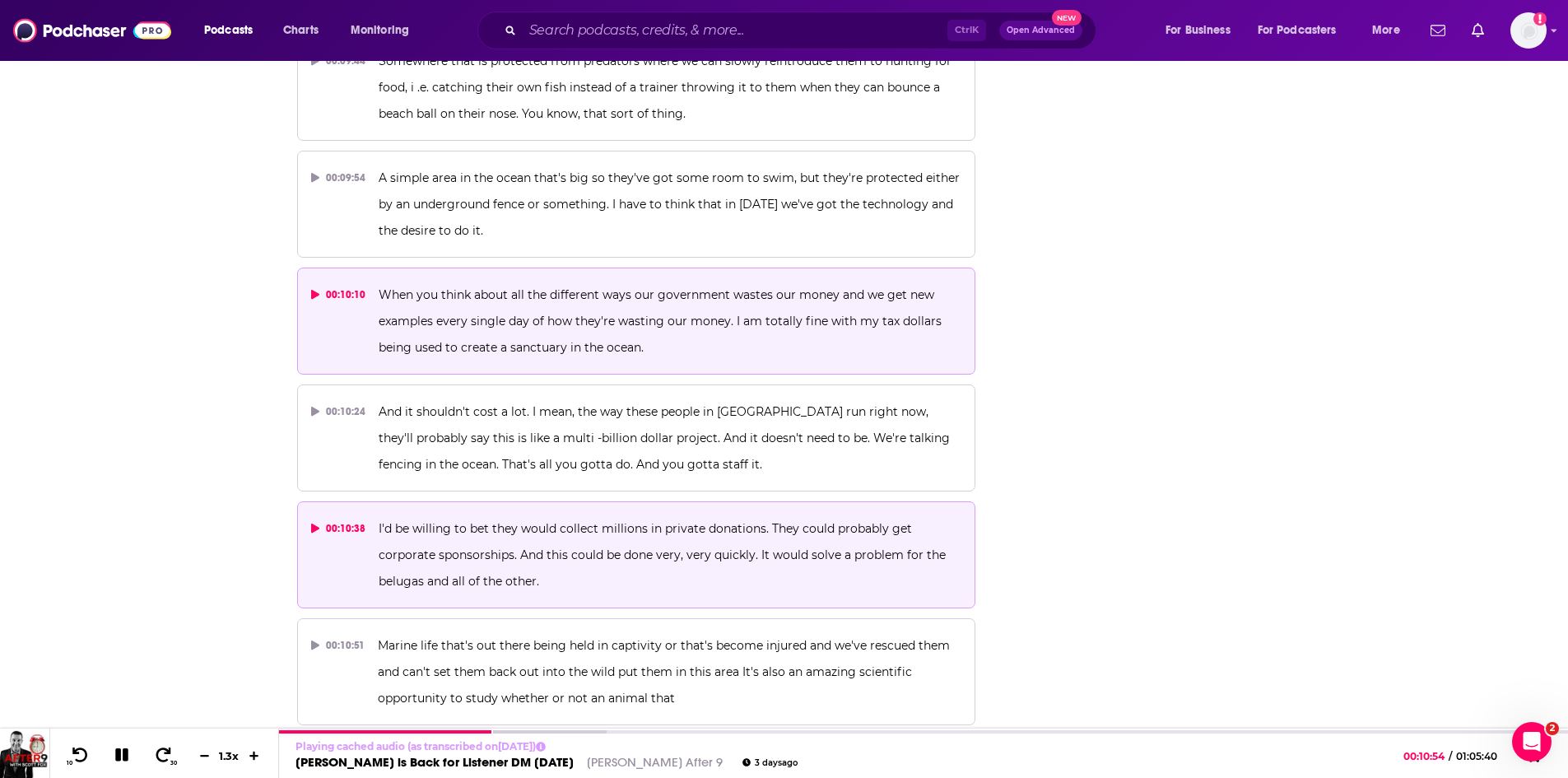
click at [596, 287] on span "When you think about all the different ways our government wastes our money and…" at bounding box center [661, 320] width 566 height 67
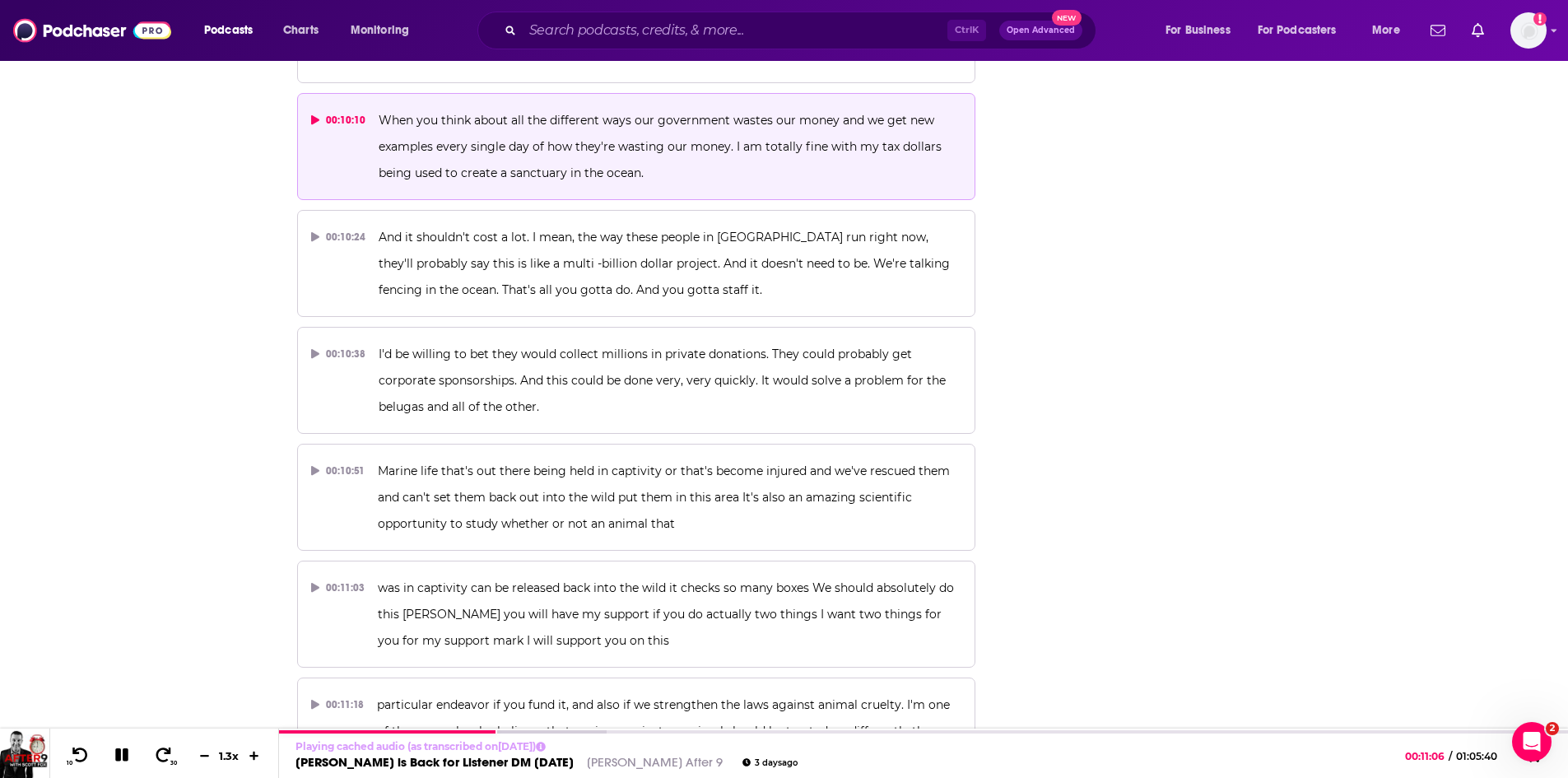
scroll to position [5591, 0]
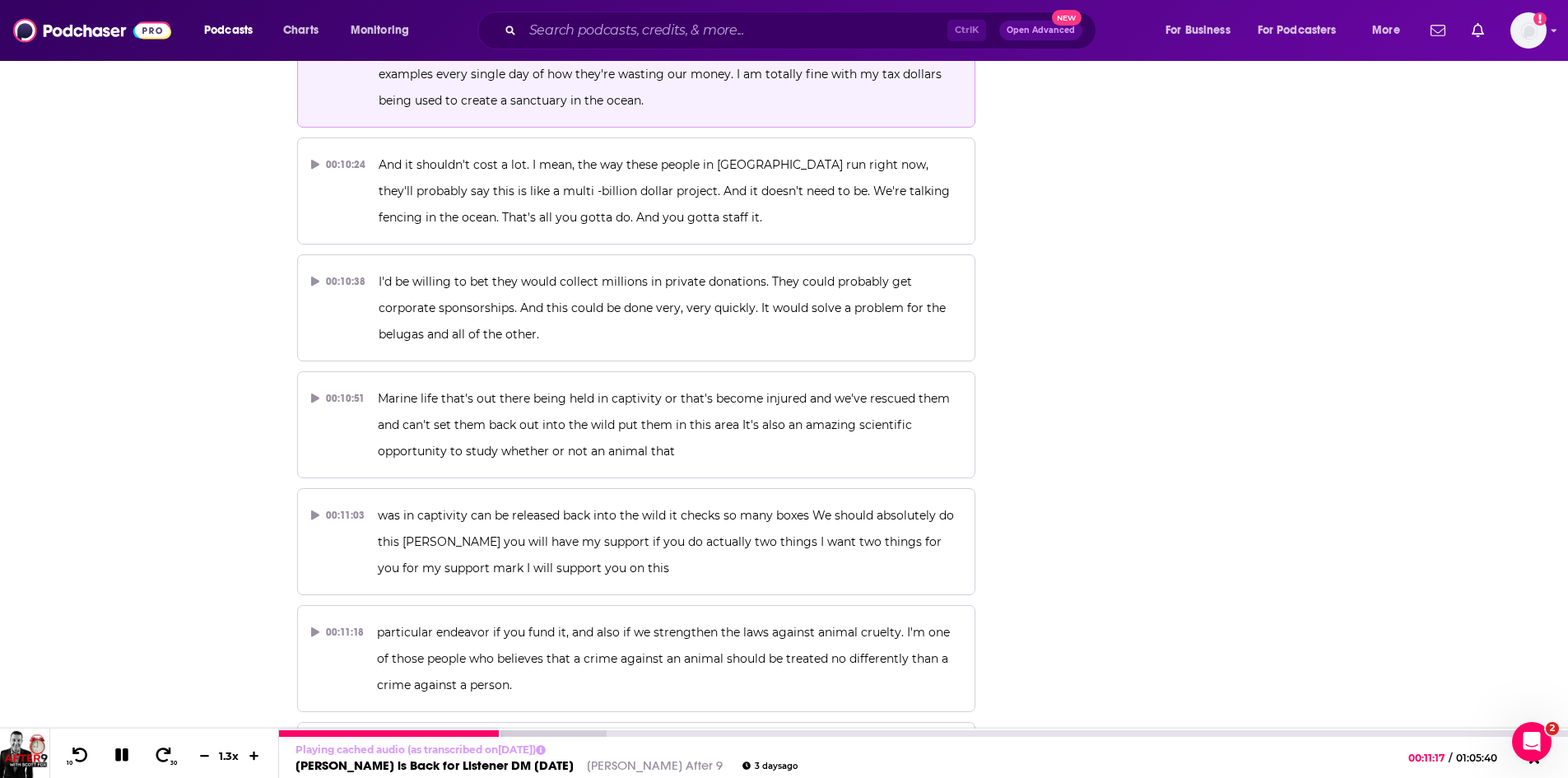
click at [122, 755] on icon at bounding box center [122, 755] width 19 height 15
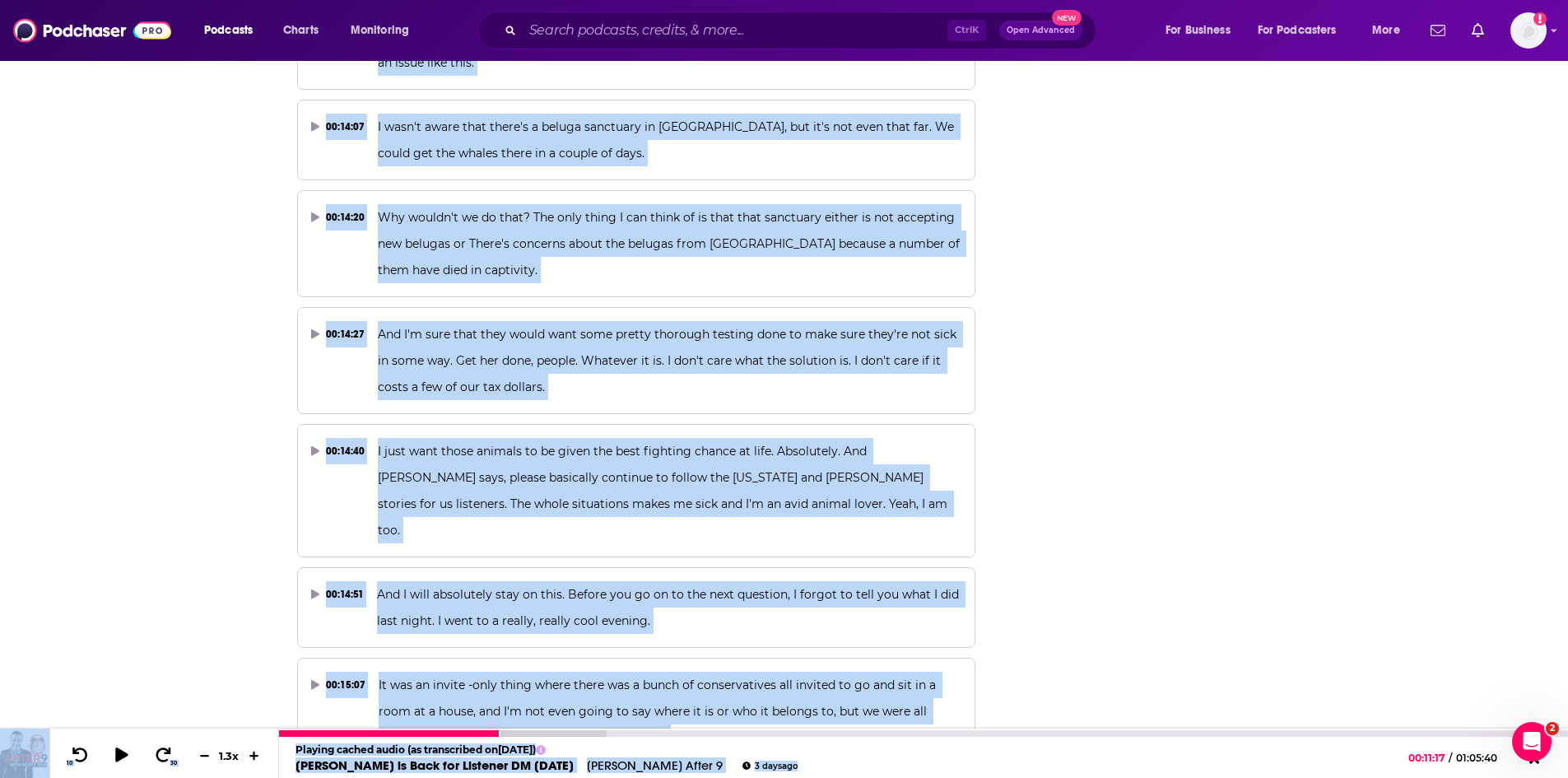
scroll to position [7663, 0]
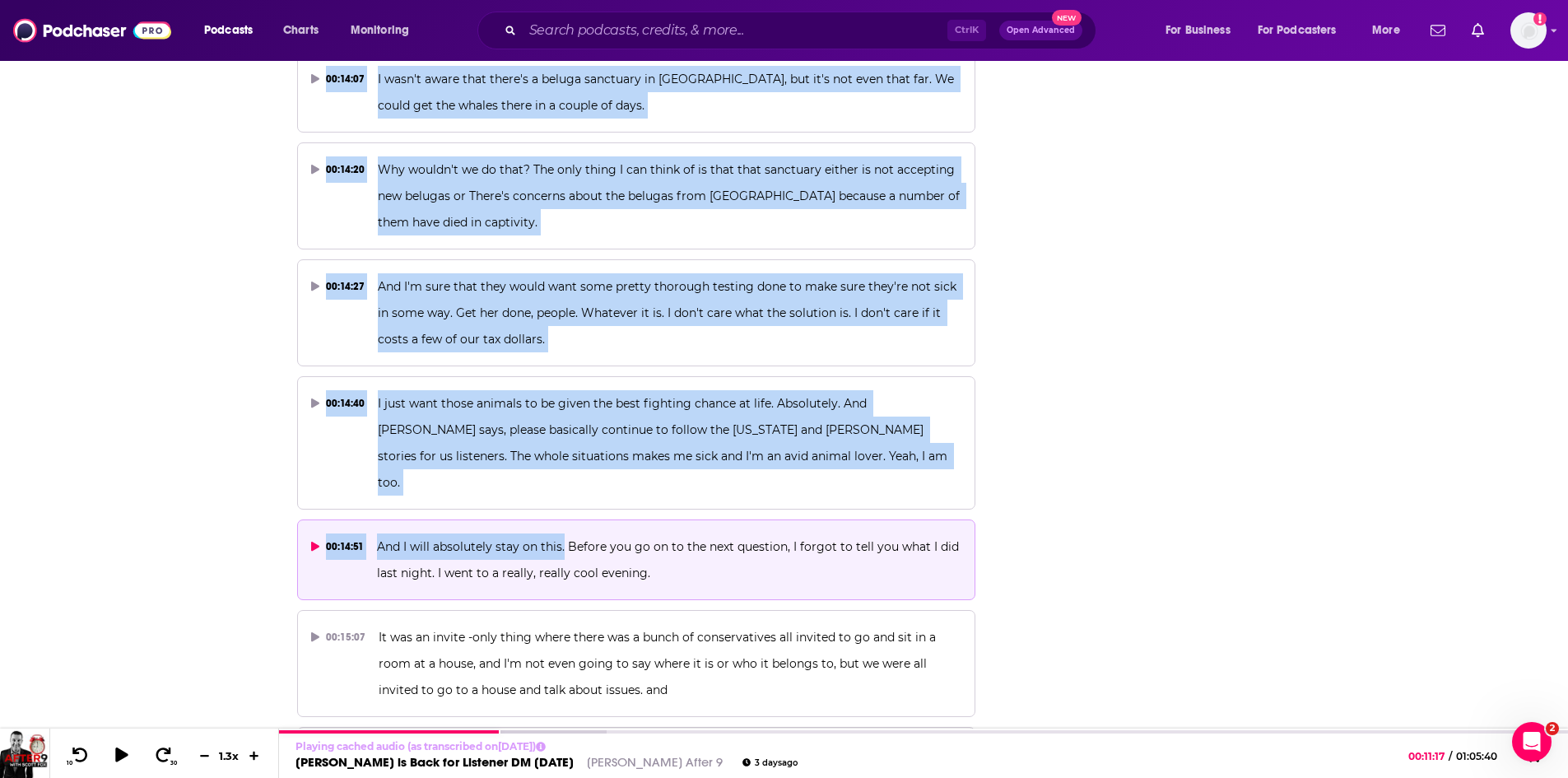
drag, startPoint x: 645, startPoint y: 189, endPoint x: 564, endPoint y: 450, distance: 273.3
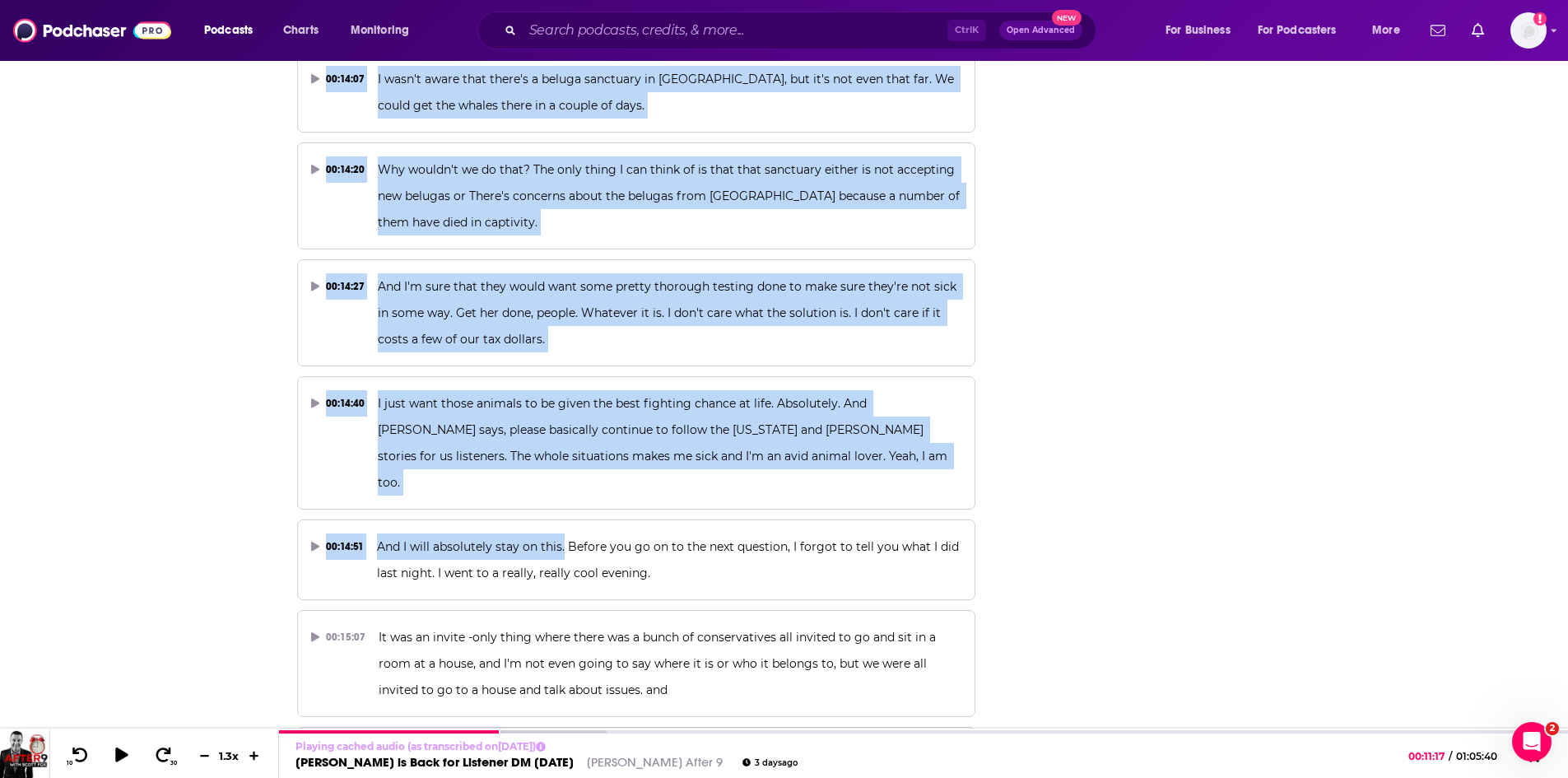
copy div "I'm listening to [DATE] podcast about the belugas at [GEOGRAPHIC_DATA]. 00:08:5…"
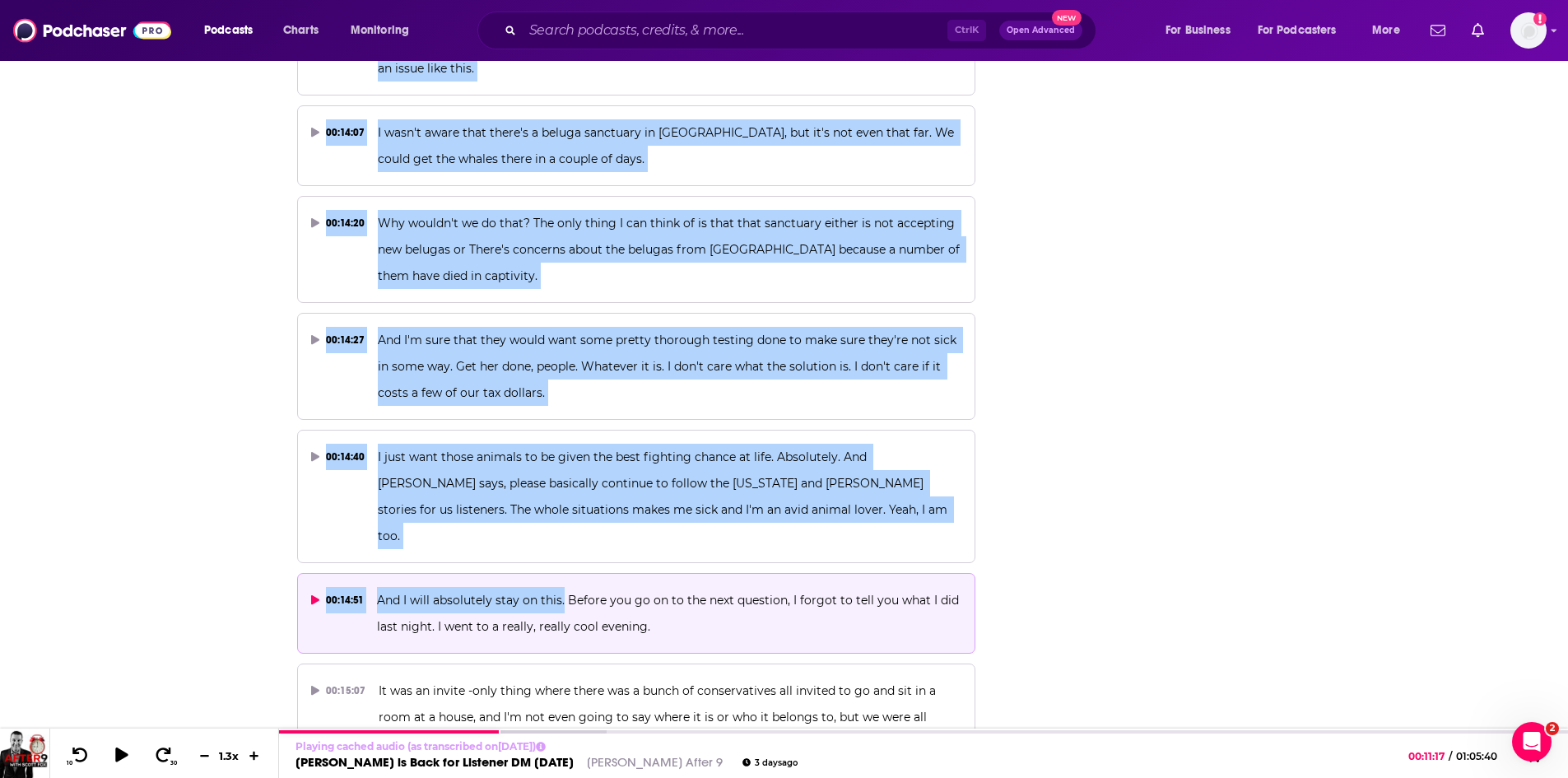
scroll to position [7581, 0]
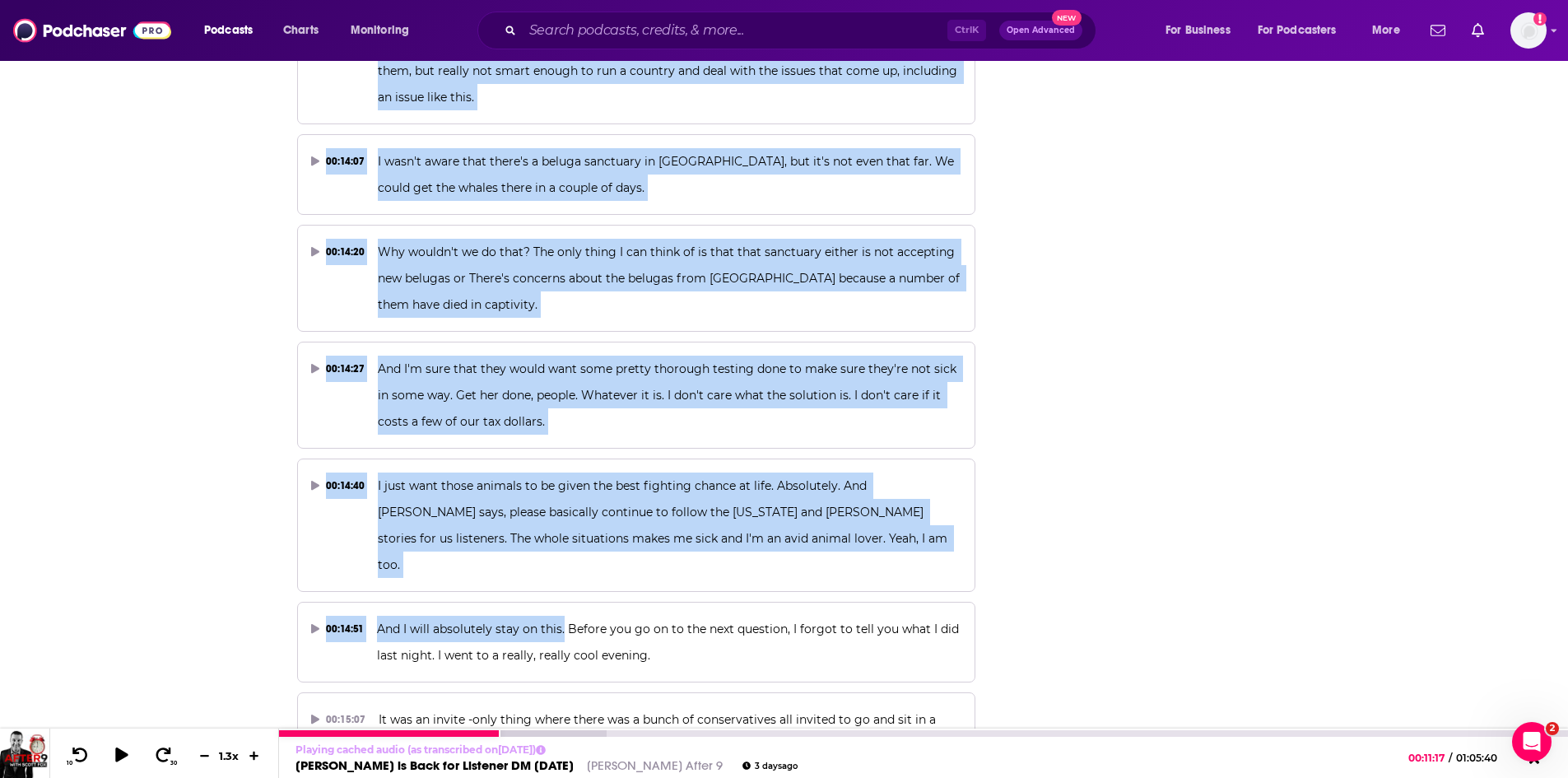
click at [587, 768] on link "[PERSON_NAME] After 9" at bounding box center [655, 765] width 136 height 15
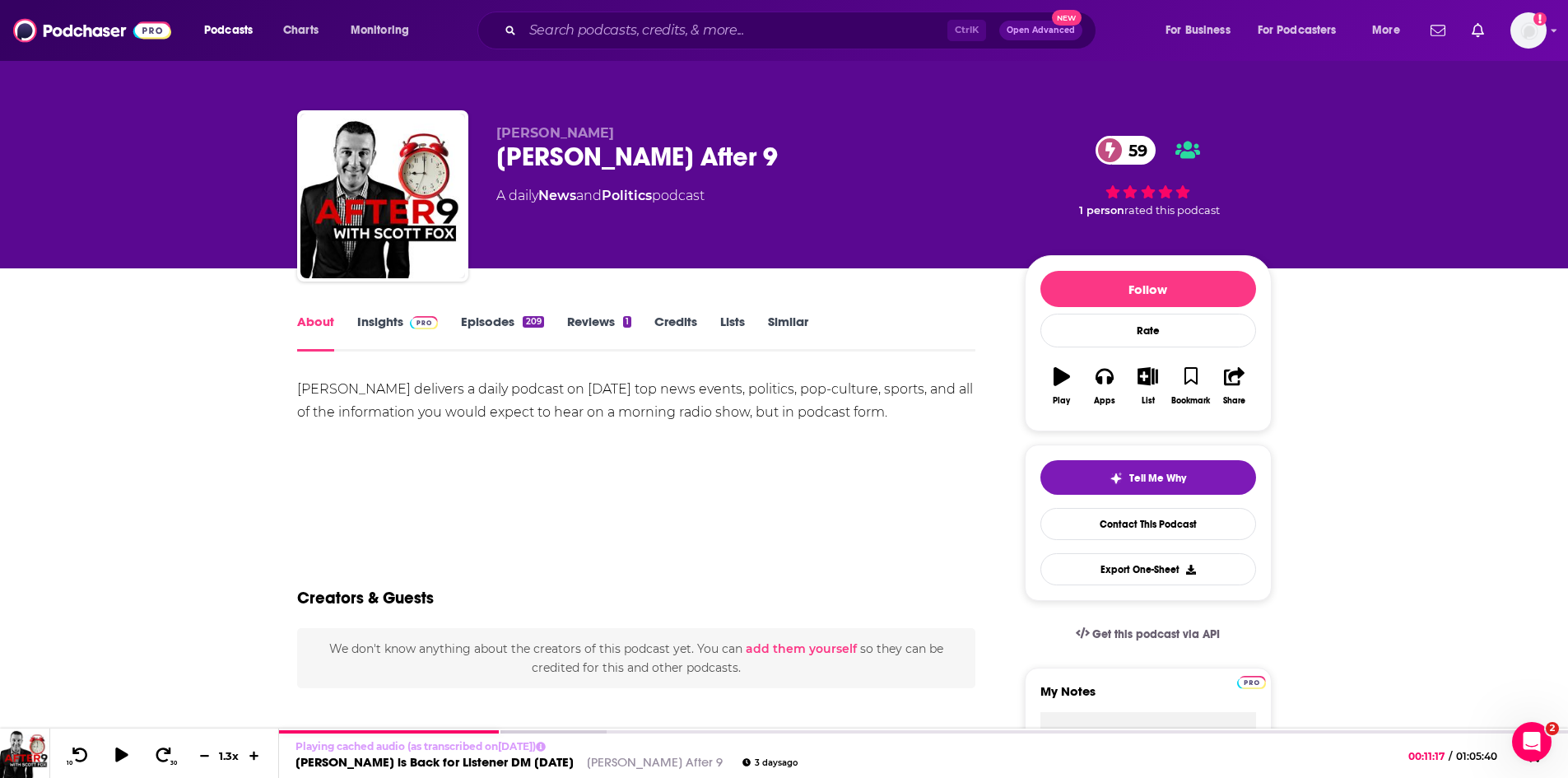
click at [386, 320] on link "Insights" at bounding box center [397, 333] width 81 height 38
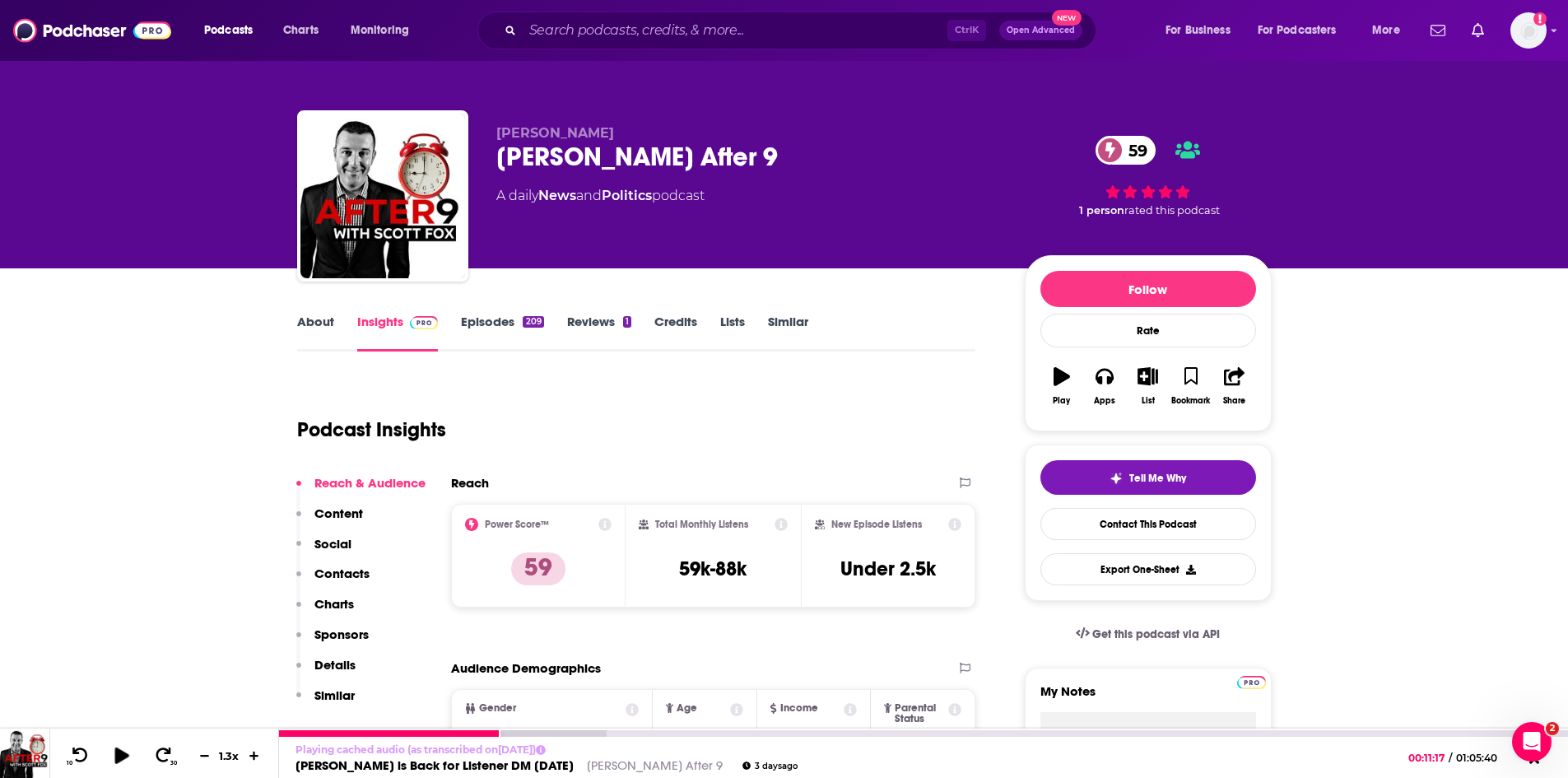
drag, startPoint x: 120, startPoint y: 750, endPoint x: 52, endPoint y: 748, distance: 68.0
click at [120, 751] on icon at bounding box center [122, 755] width 14 height 16
click at [124, 756] on icon at bounding box center [122, 755] width 13 height 13
click at [320, 325] on link "About" at bounding box center [315, 333] width 37 height 38
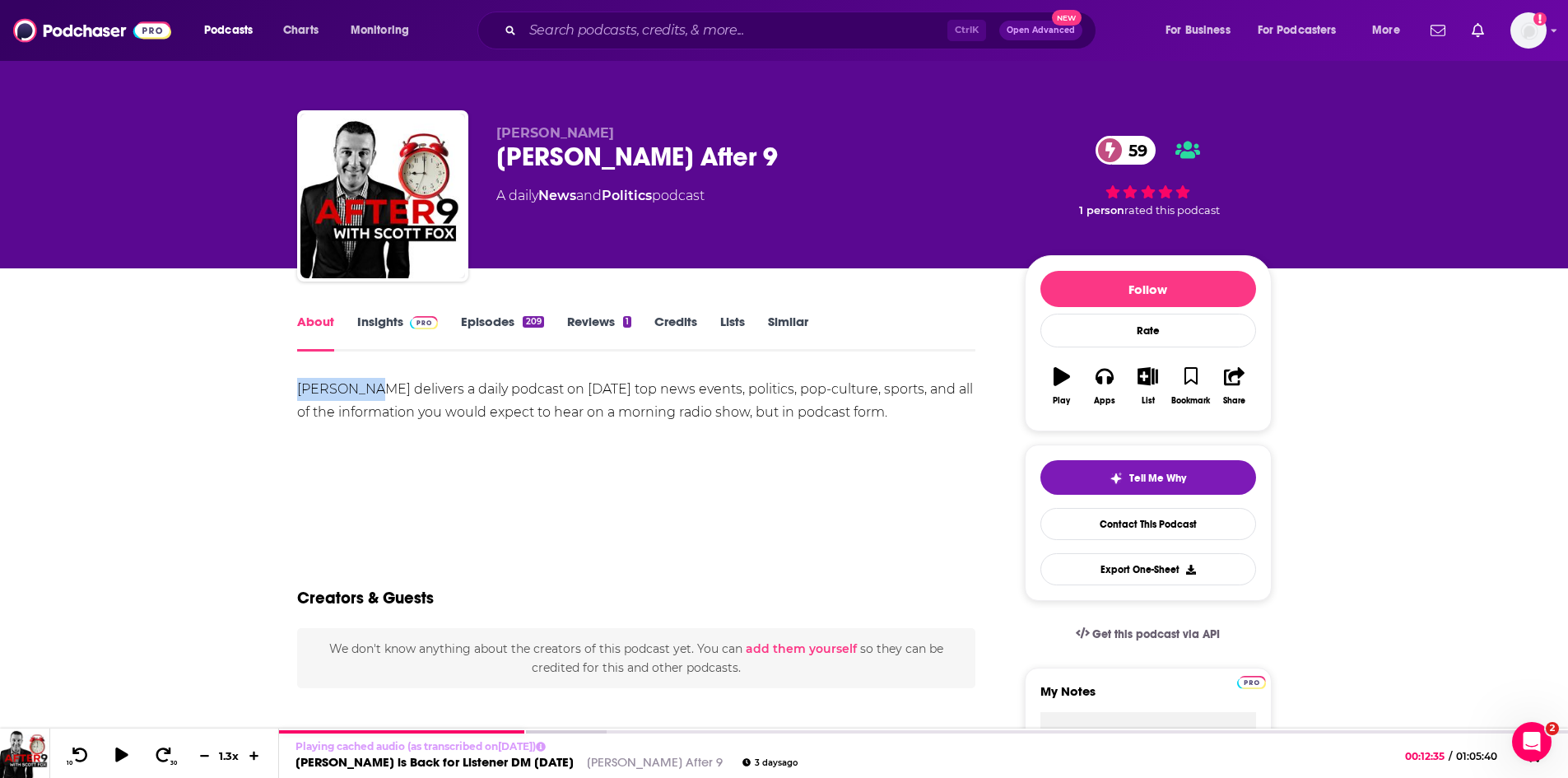
drag, startPoint x: 292, startPoint y: 387, endPoint x: 360, endPoint y: 398, distance: 68.9
copy div "[PERSON_NAME]"
